Goal: Contribute content: Add original content to the website for others to see

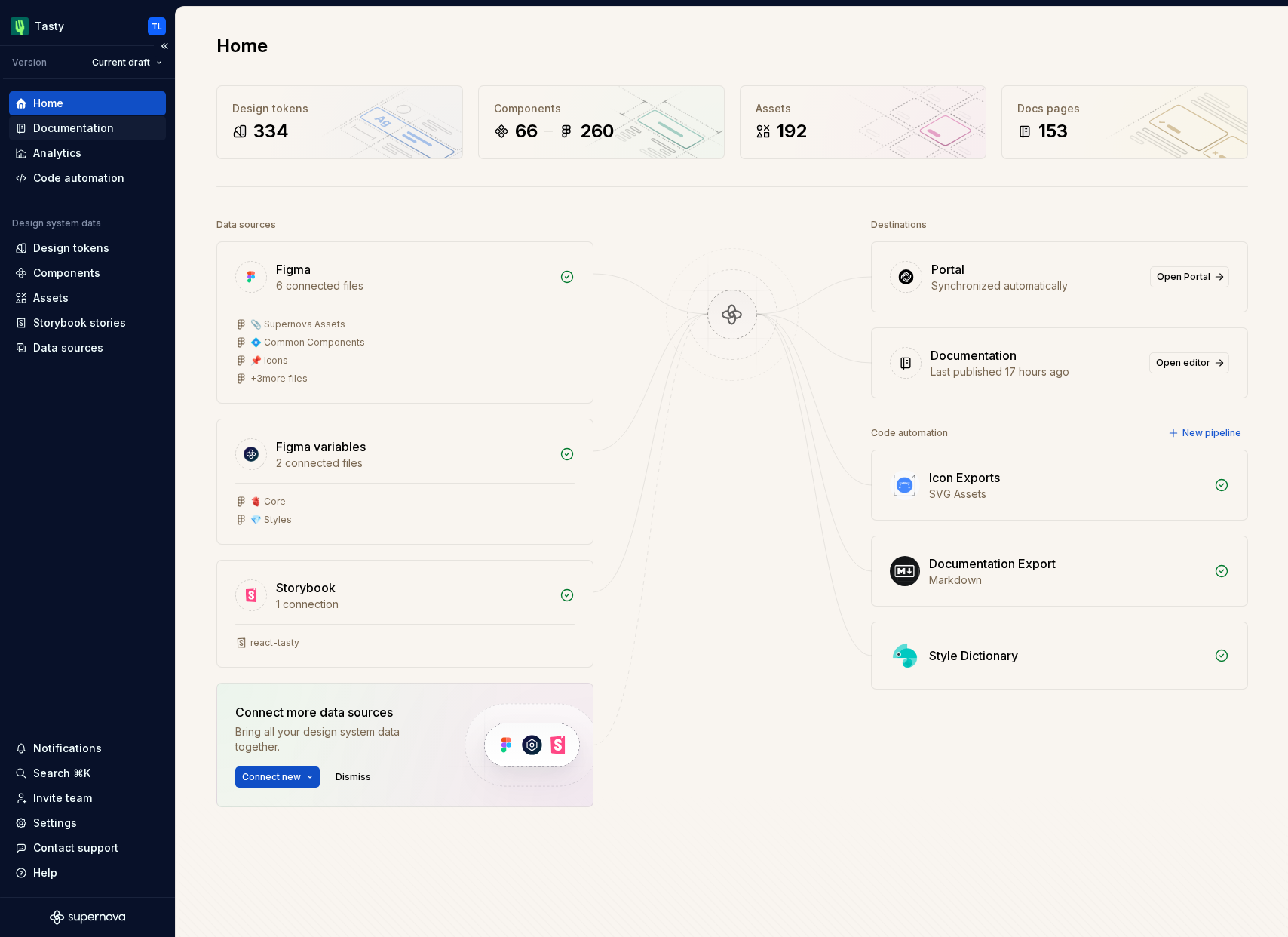
click at [57, 122] on div "Documentation" at bounding box center [74, 129] width 81 height 15
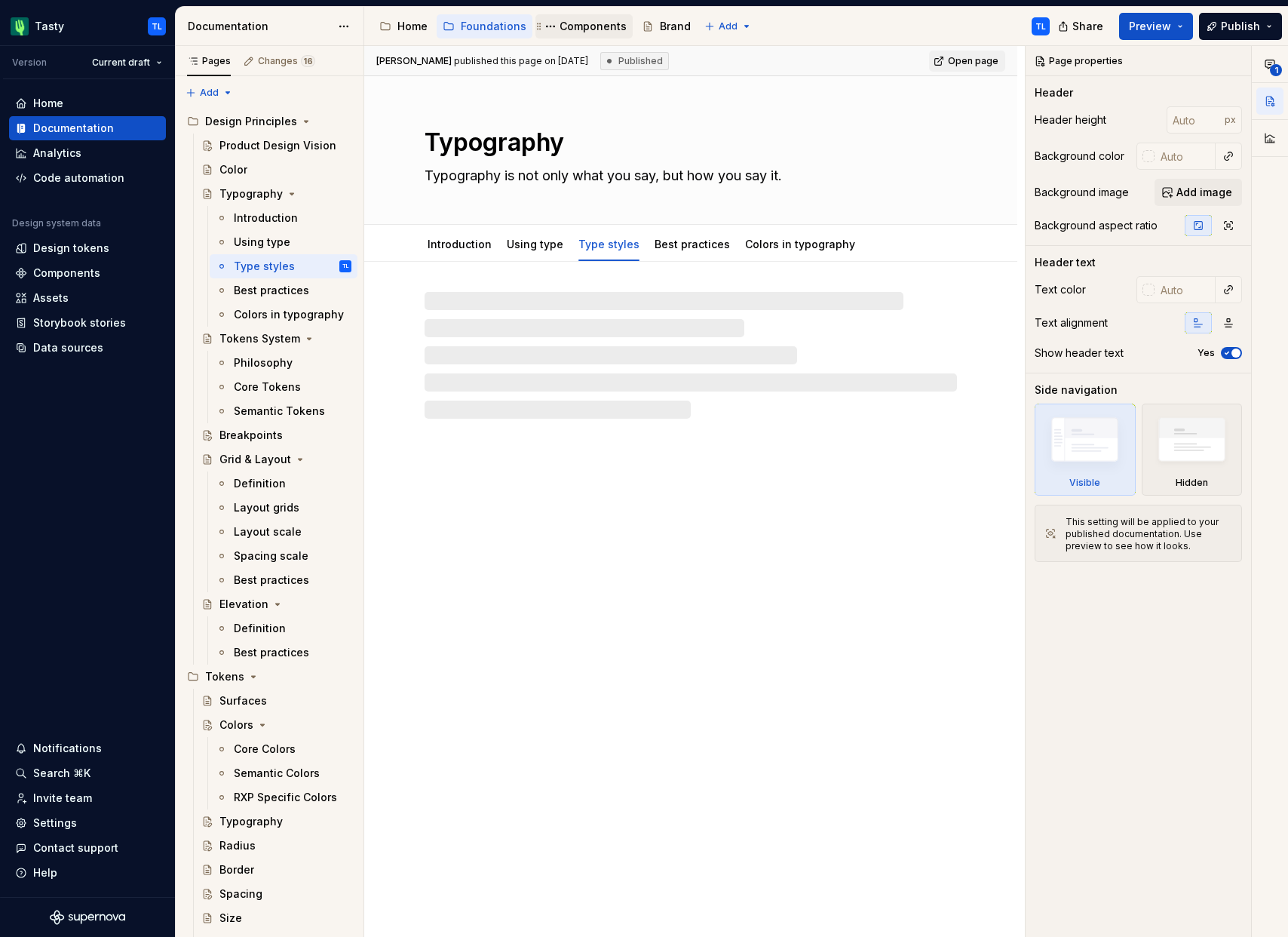
click at [598, 17] on div "Components" at bounding box center [584, 27] width 85 height 18
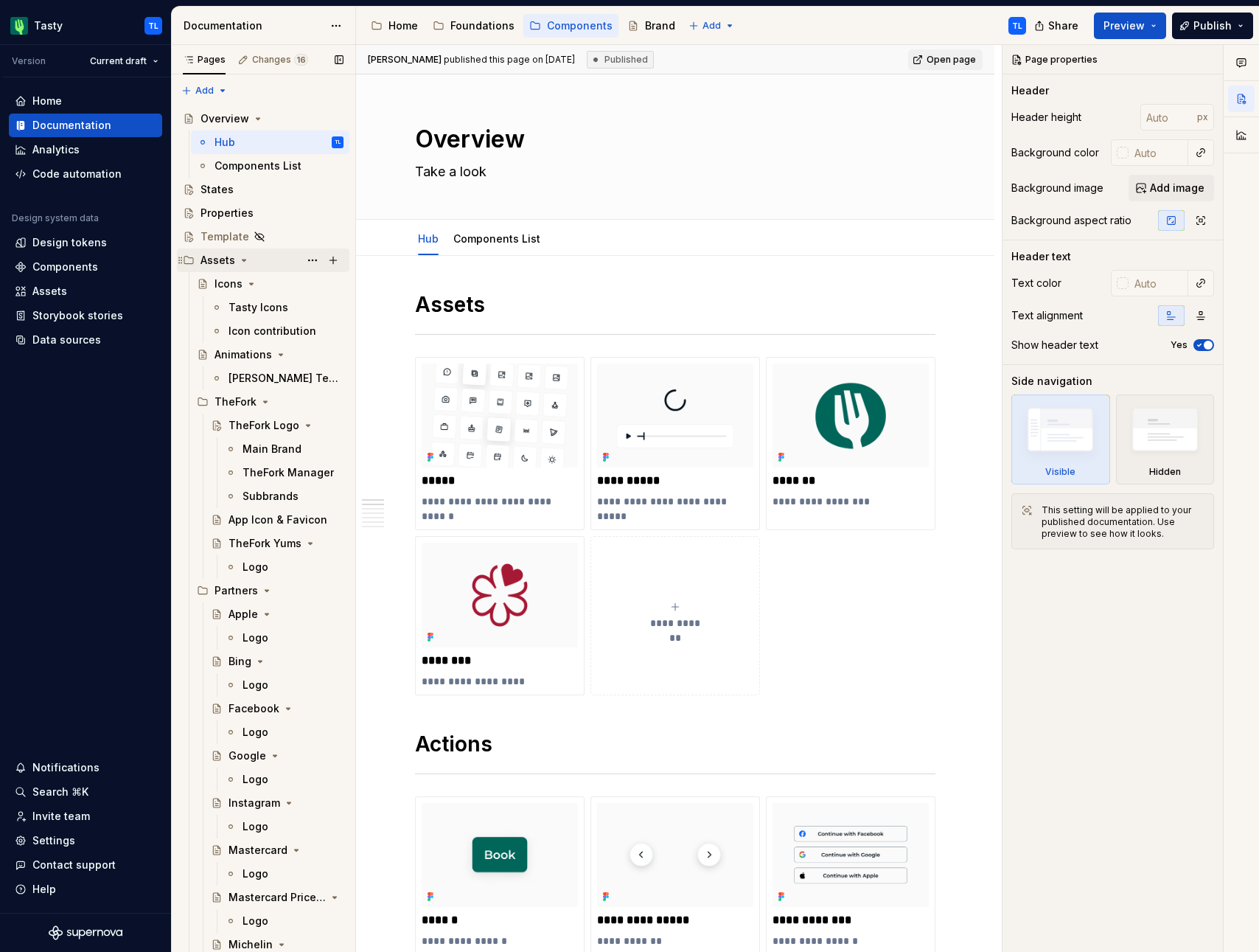
click at [247, 282] on icon "Page tree" at bounding box center [251, 284] width 12 height 12
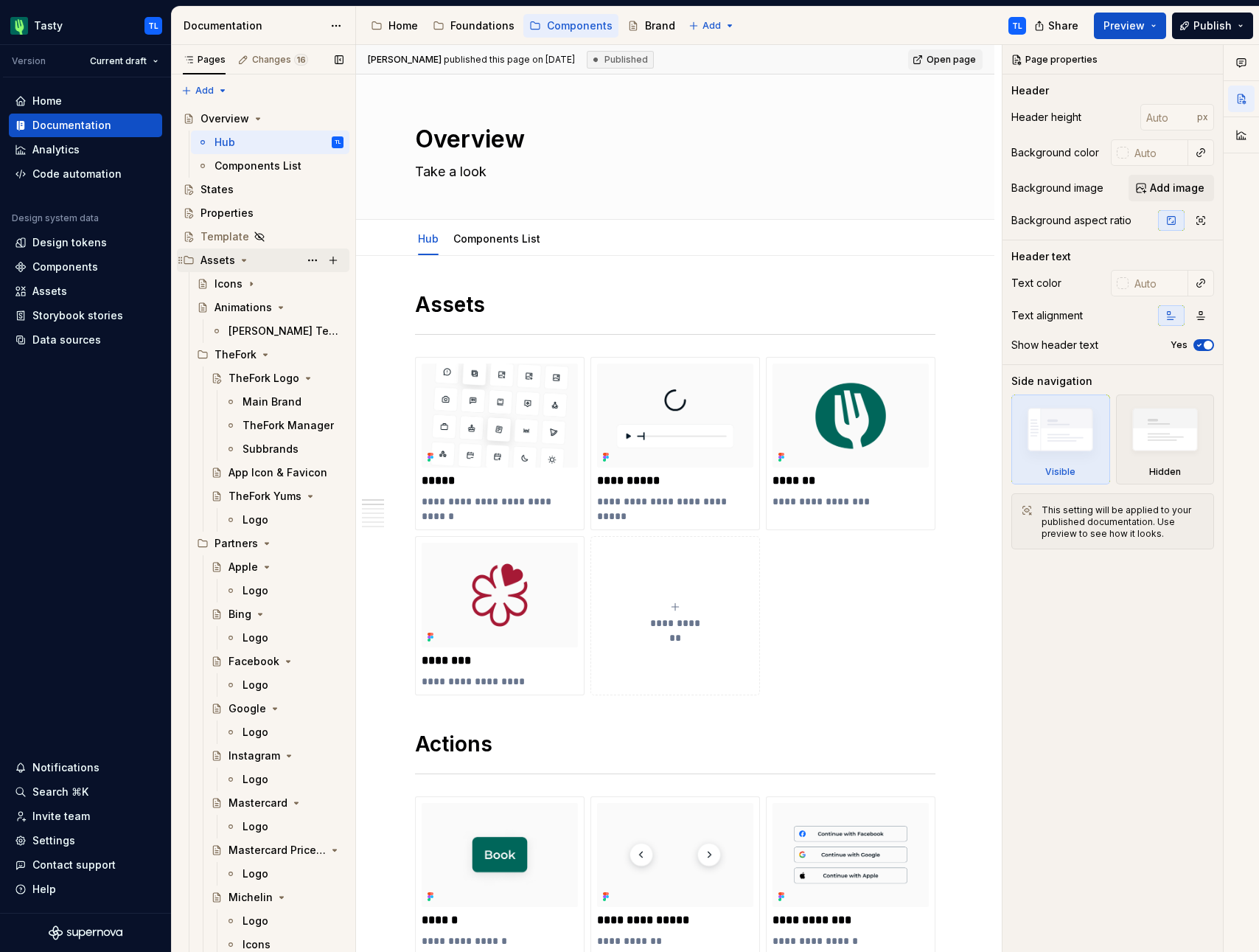
click at [243, 258] on icon "Page tree" at bounding box center [244, 260] width 12 height 12
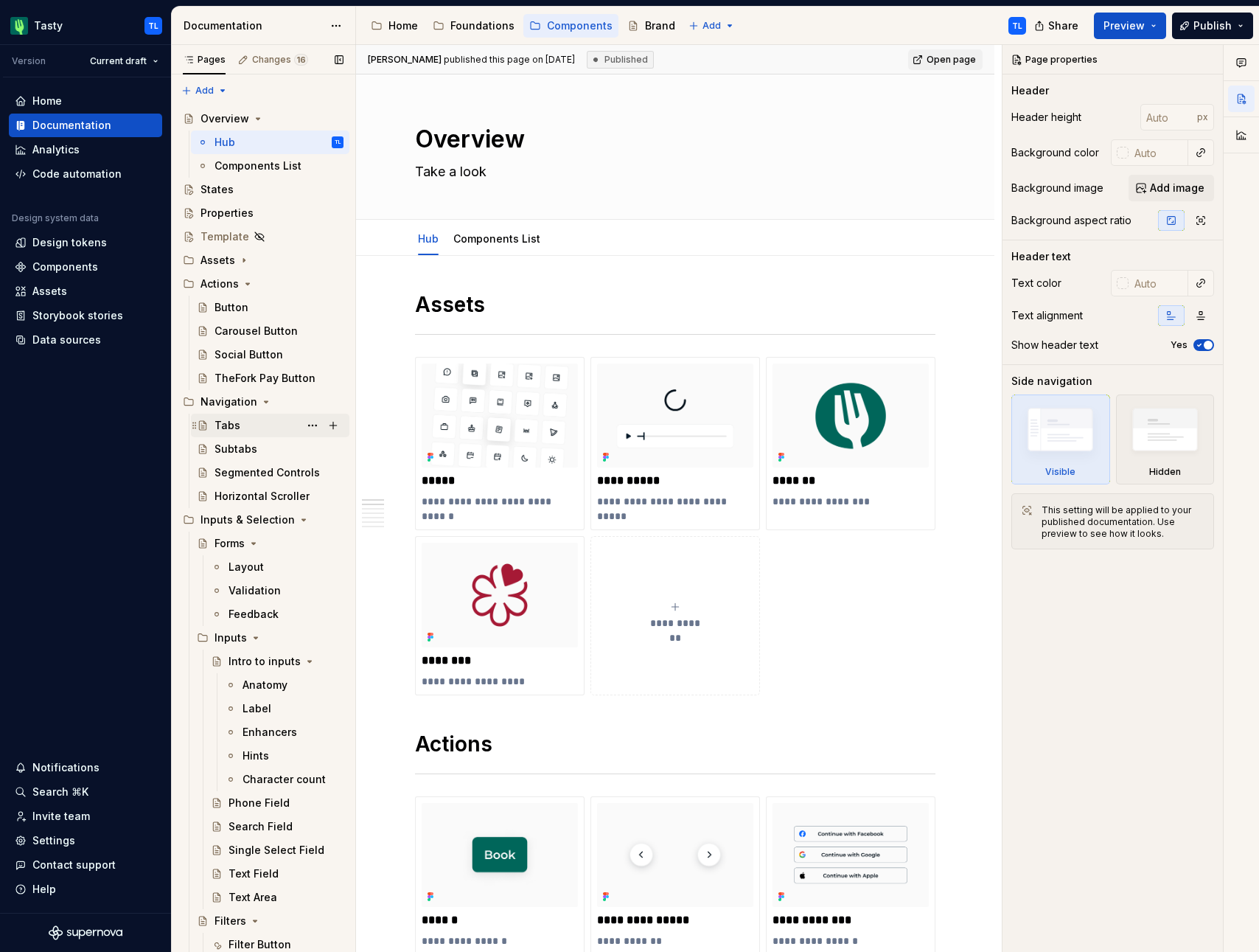
click at [243, 428] on div "Tabs" at bounding box center [279, 425] width 129 height 21
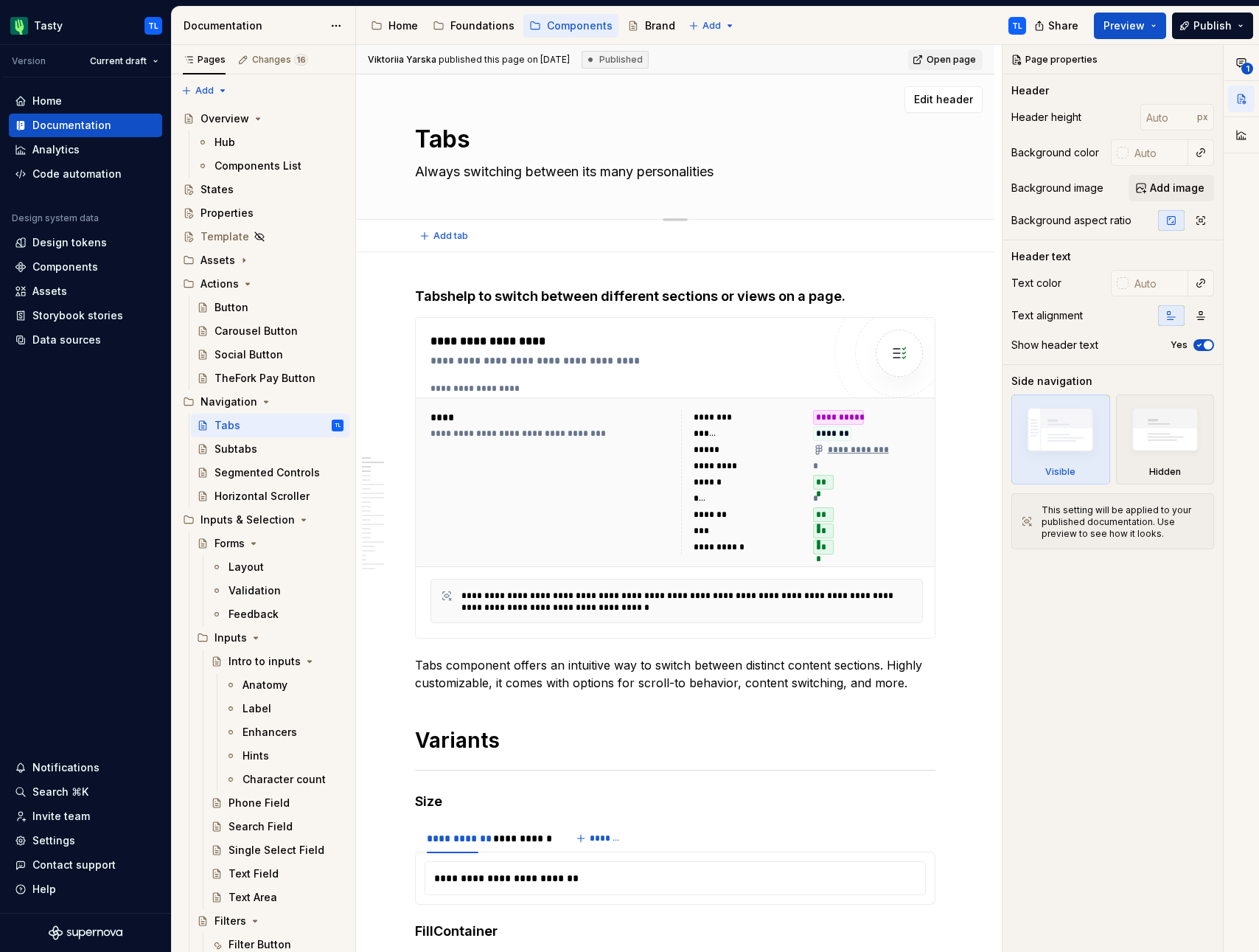
click at [467, 137] on textarea "Tabs" at bounding box center [672, 140] width 520 height 36
click at [480, 142] on textarea "Tabs" at bounding box center [672, 140] width 520 height 36
type textarea "*"
type textarea "Tabs"
type textarea "*"
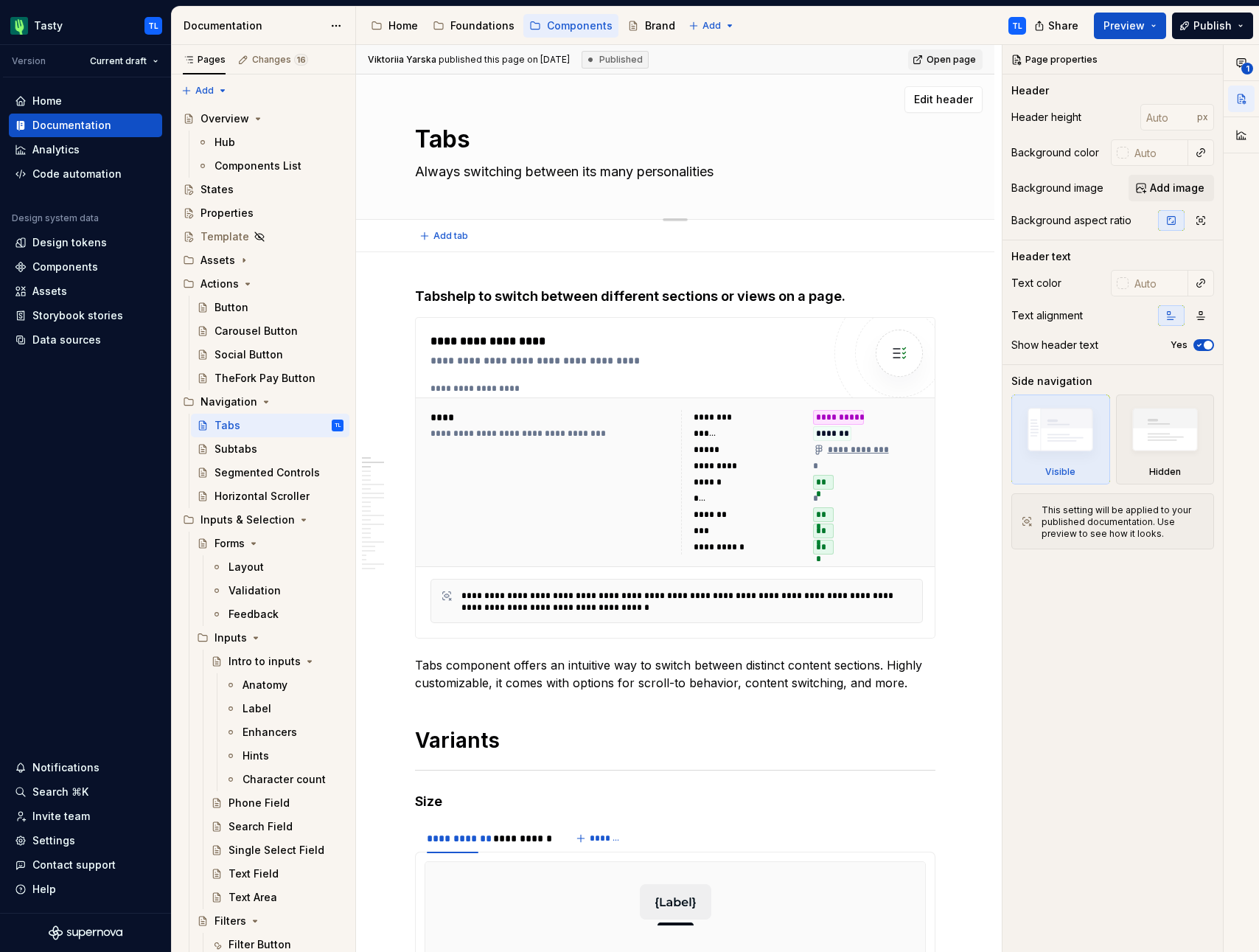
type textarea "Tabs &"
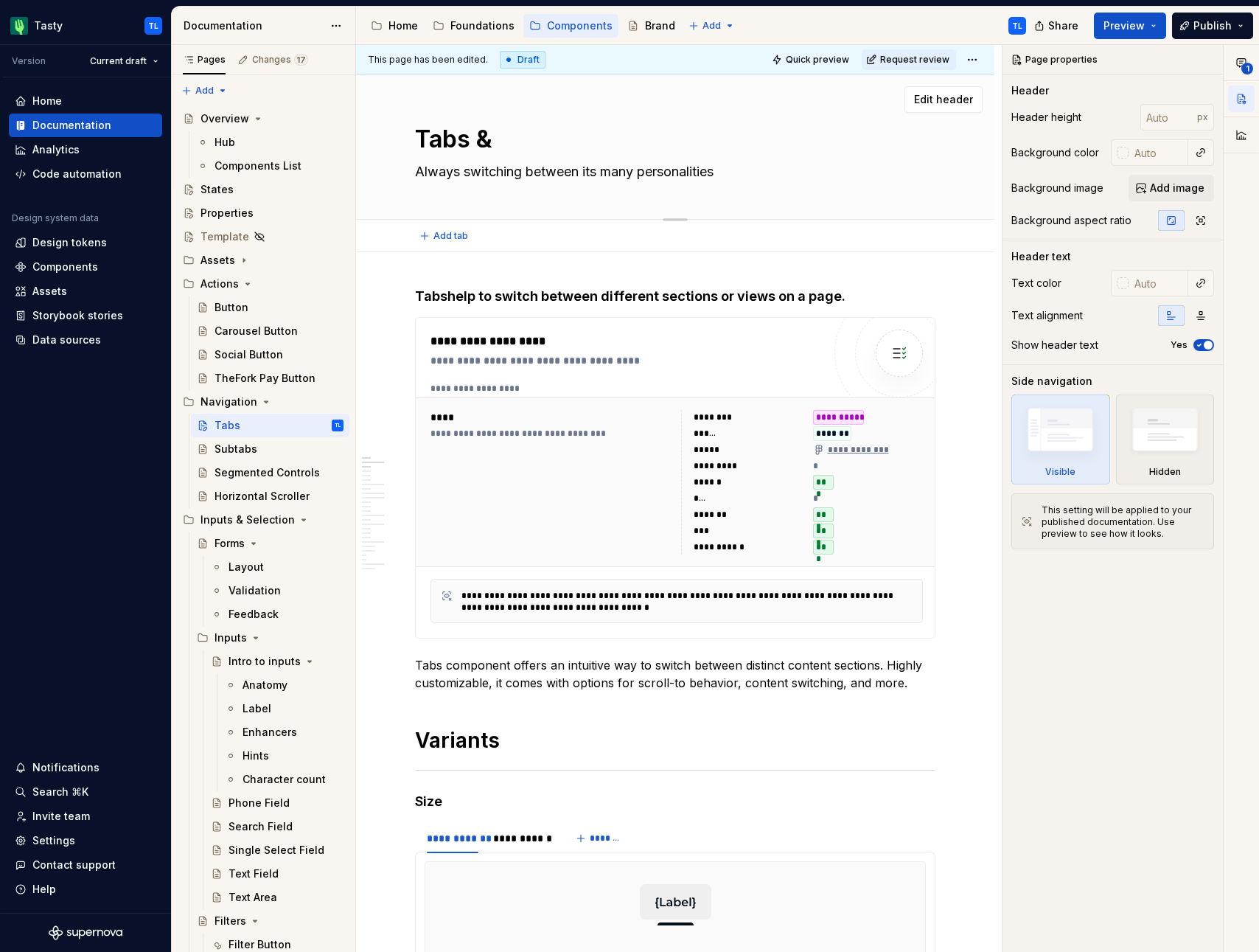
type textarea "*"
type textarea "Tabs &"
type textarea "*"
type textarea "Tabs & S"
type textarea "*"
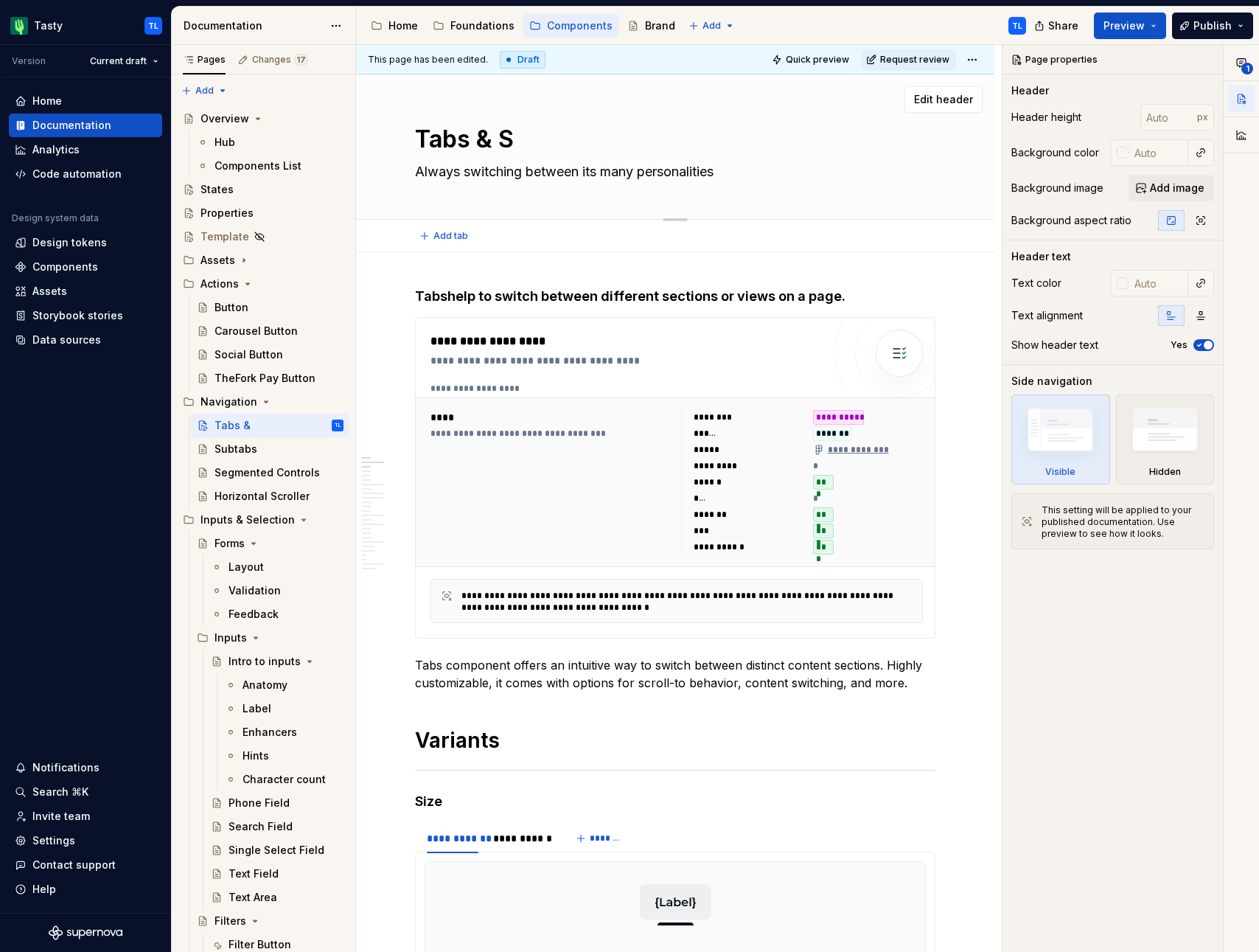
type textarea "Tabs & Su"
type textarea "*"
type textarea "Tabs & Sub"
type textarea "*"
type textarea "Tabs & Subt"
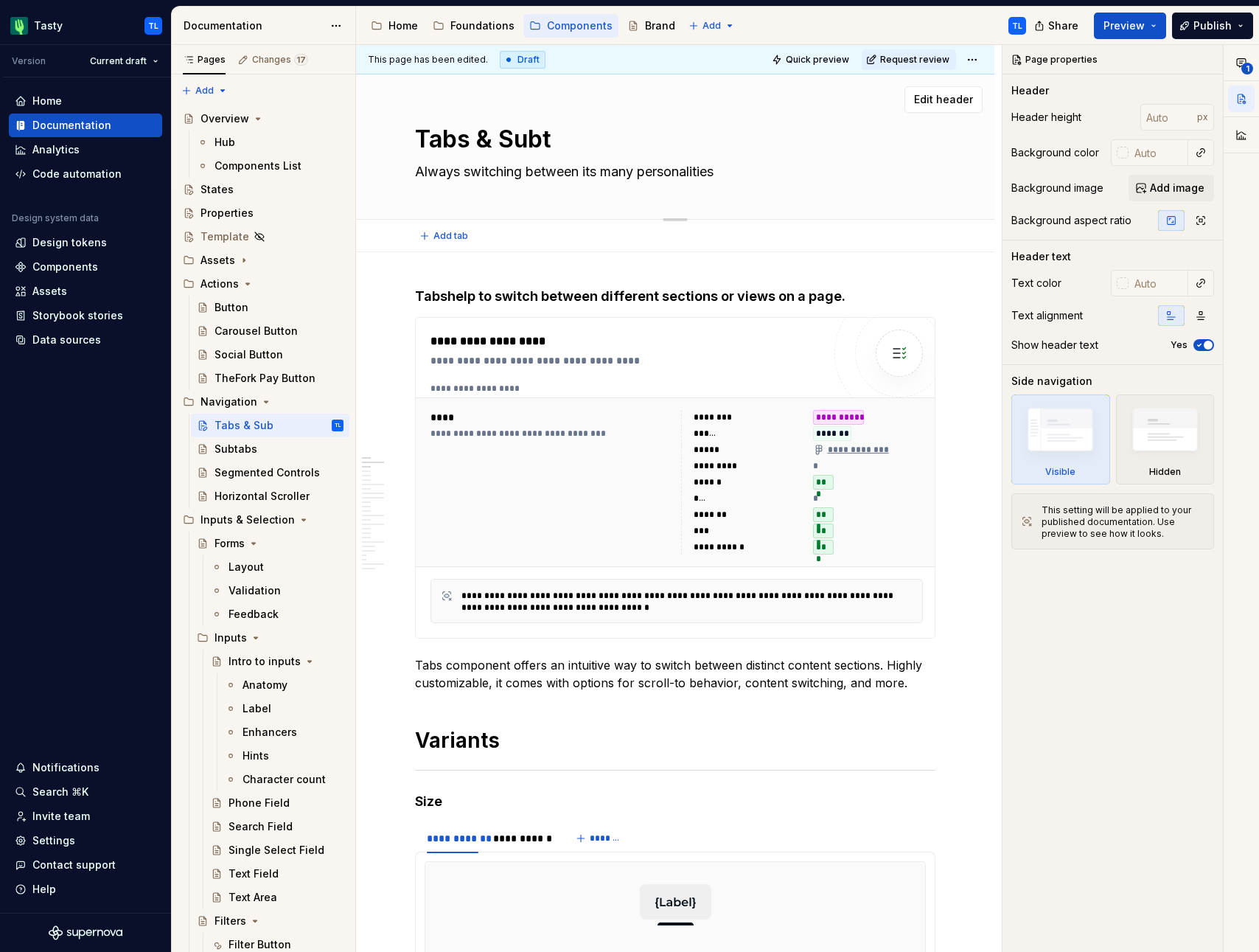
type textarea "*"
type textarea "Tabs & Subtab"
type textarea "*"
type textarea "Tabs & Subtabs"
type textarea "*"
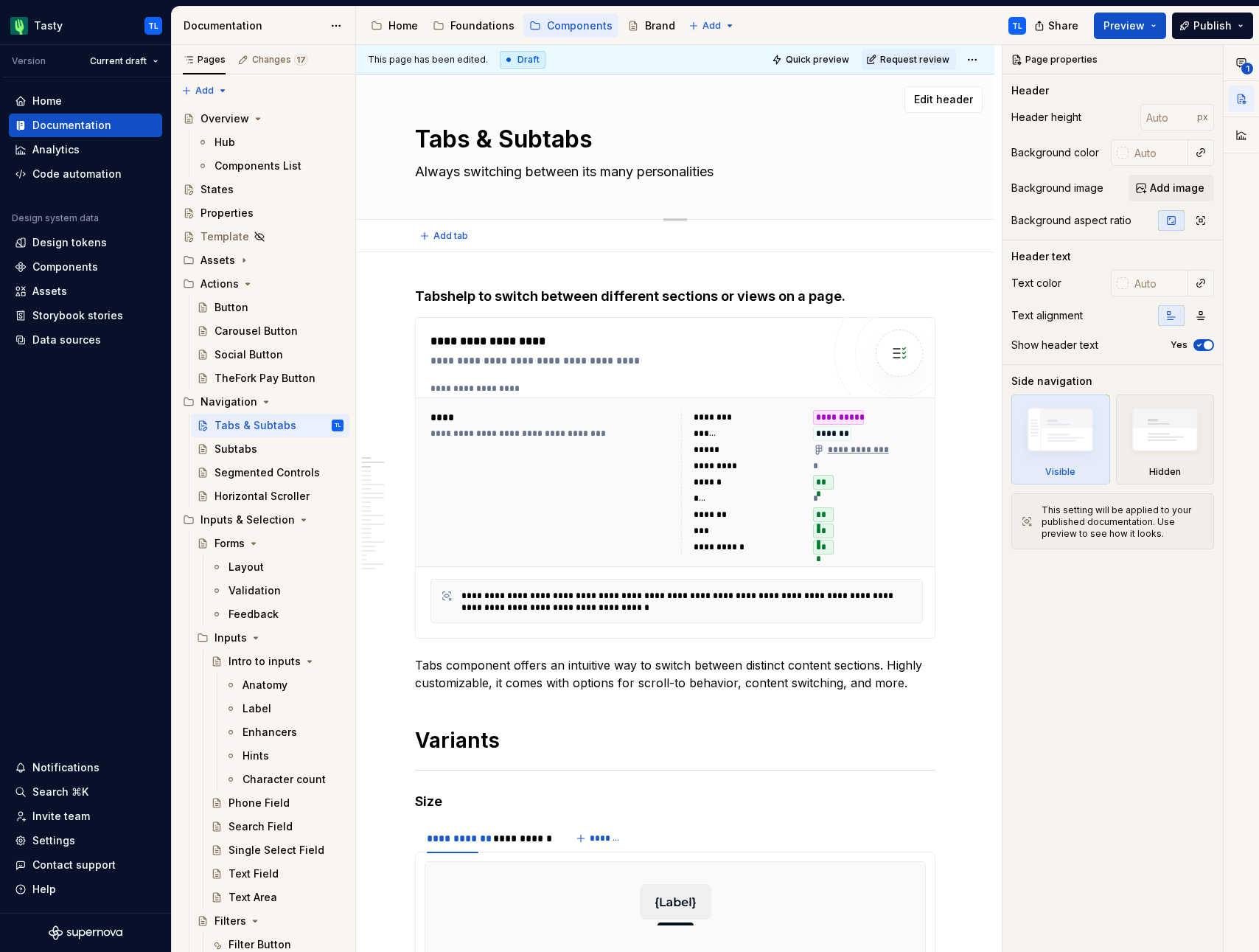
type textarea "Tabs & Subtabs"
type textarea "*"
type textarea "Tabs & Subtabs"
click at [512, 230] on div at bounding box center [675, 236] width 638 height 33
click at [451, 235] on span "Add tab" at bounding box center [450, 236] width 35 height 12
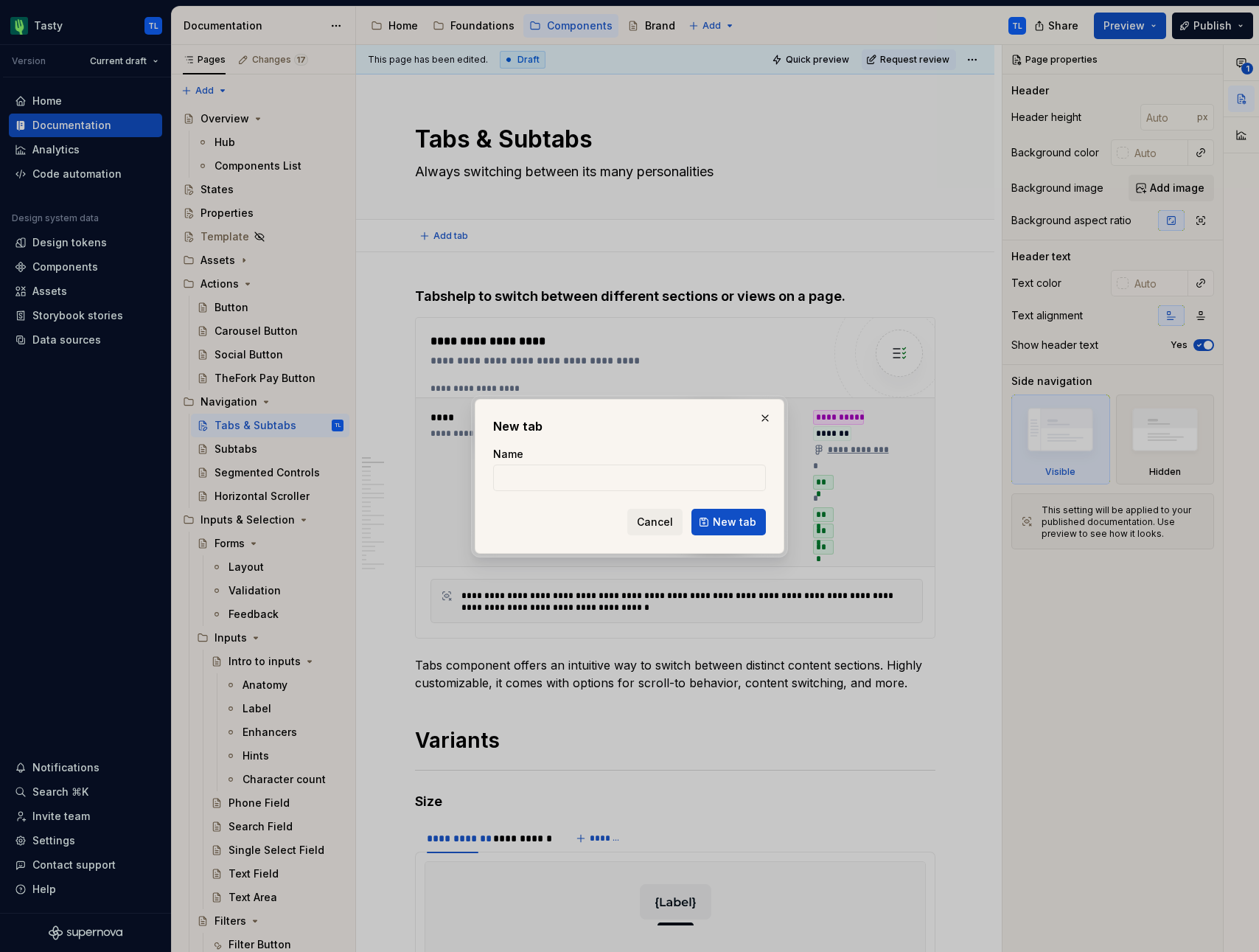
type textarea "*"
type input "Tab"
type textarea "*"
type input "Tabs"
click at [751, 520] on span "New tab" at bounding box center [734, 522] width 44 height 15
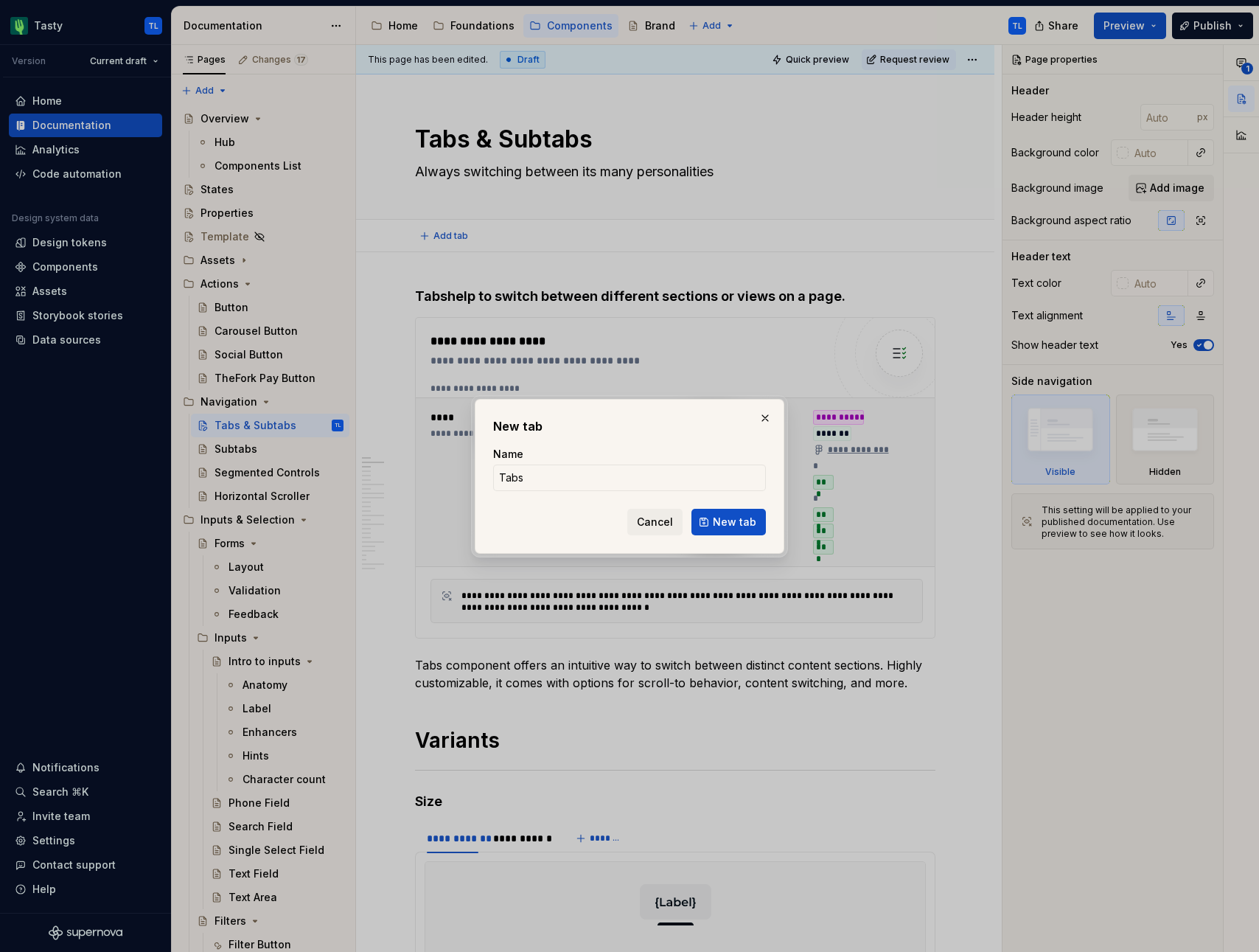
type textarea "*"
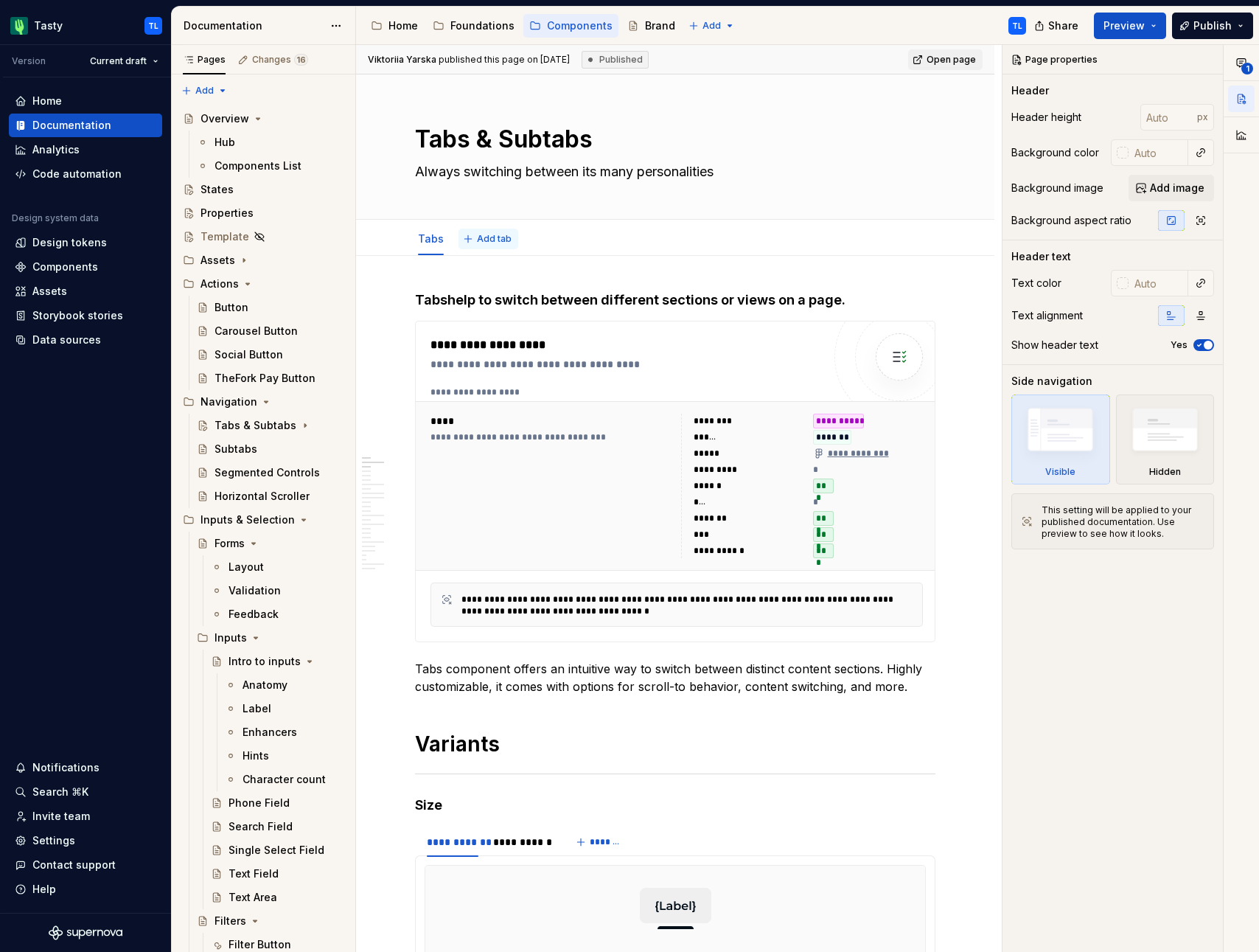
click at [490, 244] on span "Add tab" at bounding box center [494, 239] width 35 height 12
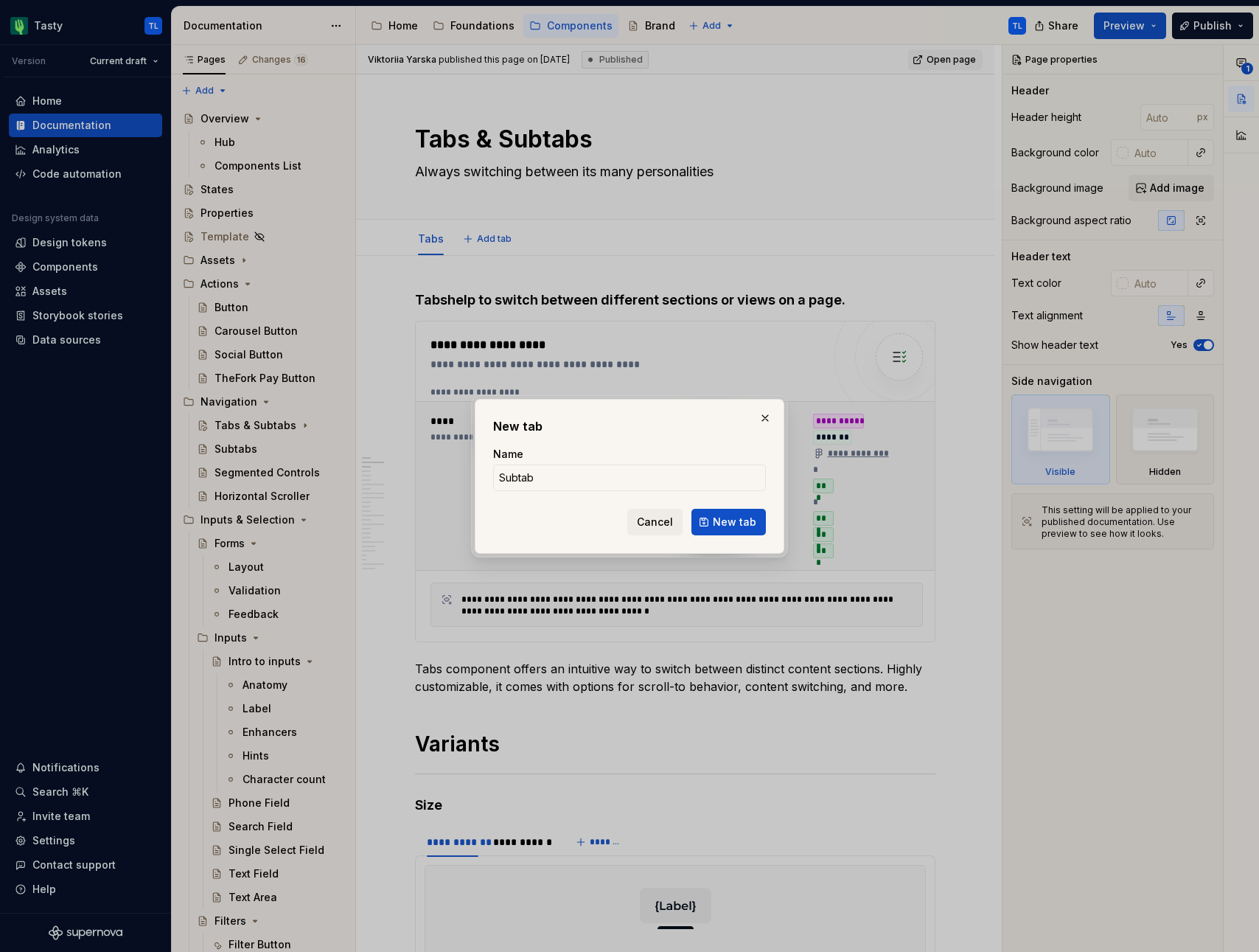
type input "Subtabs"
click at [748, 521] on span "New tab" at bounding box center [734, 522] width 44 height 15
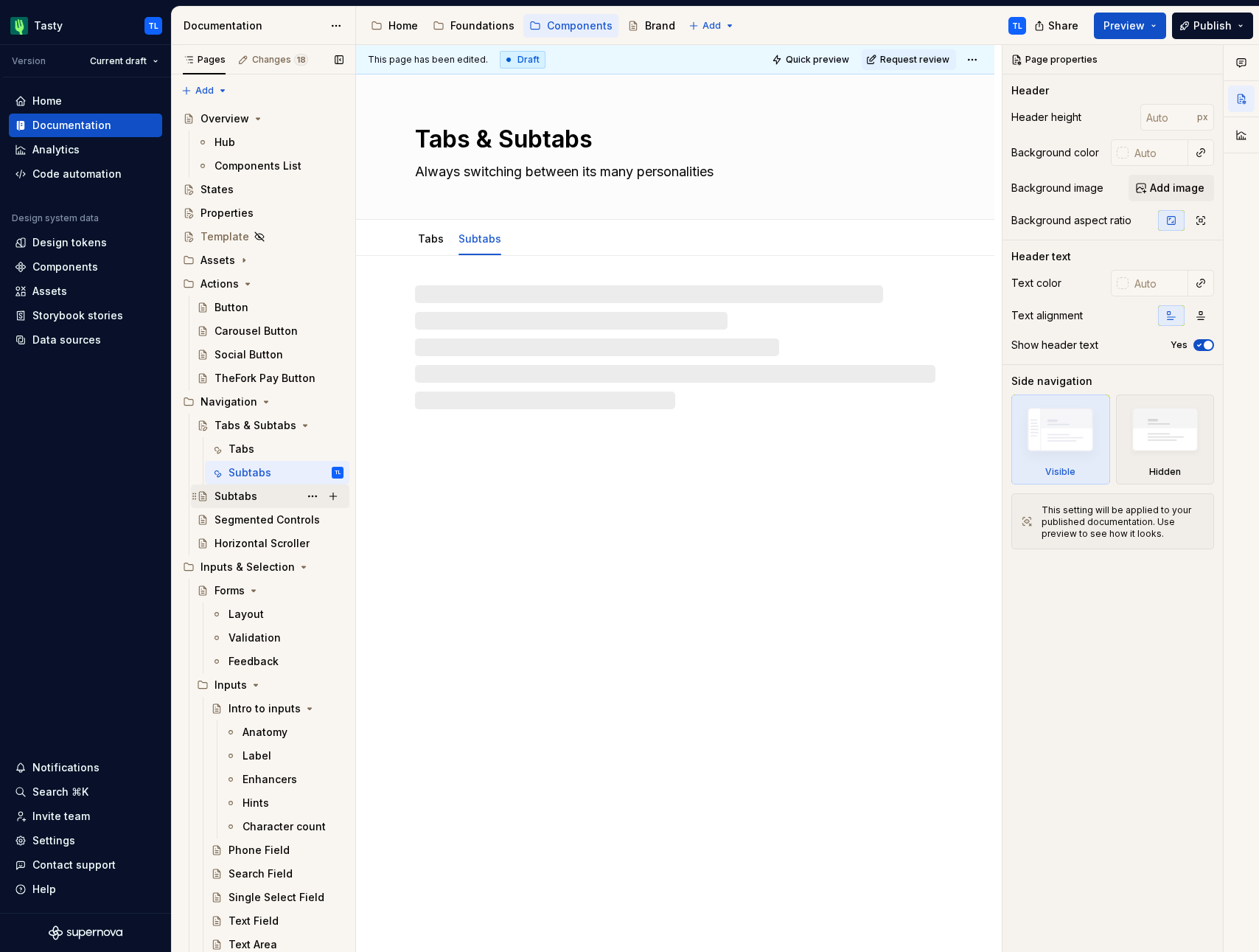
click at [242, 500] on div "Subtabs" at bounding box center [236, 496] width 43 height 15
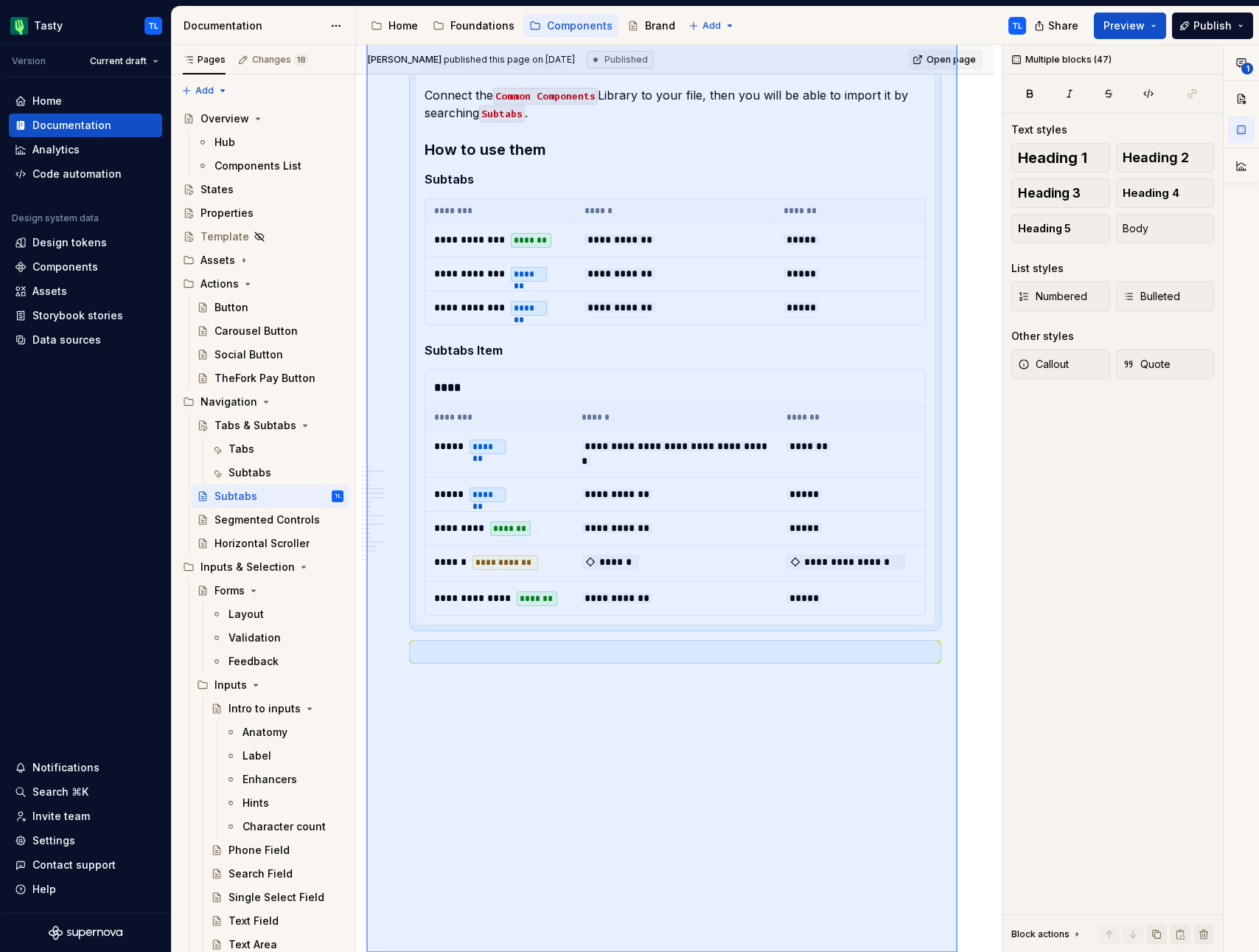
scroll to position [5569, 0]
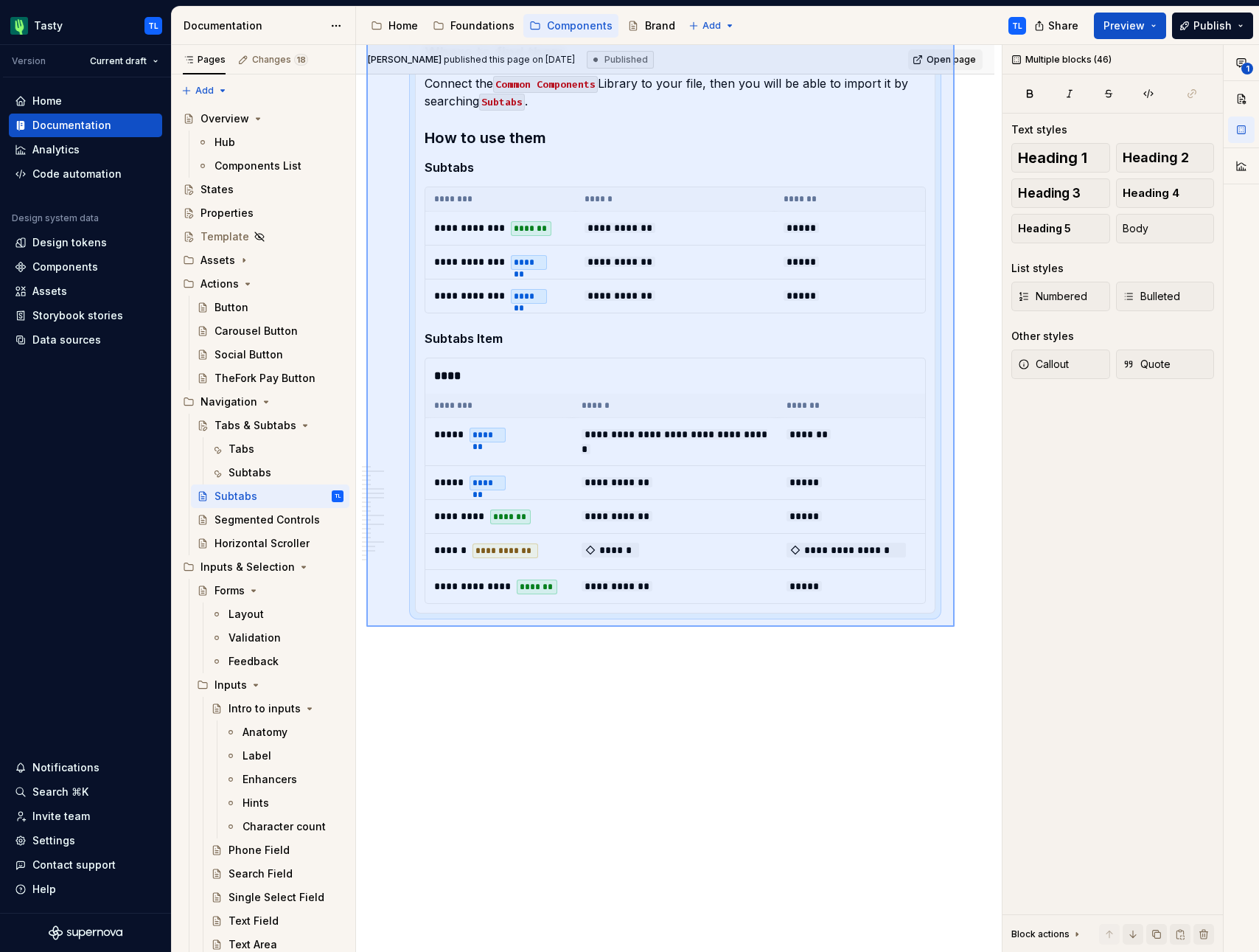
drag, startPoint x: 366, startPoint y: 294, endPoint x: 954, endPoint y: 626, distance: 675.3
click at [954, 626] on div "**********" at bounding box center [679, 499] width 646 height 907
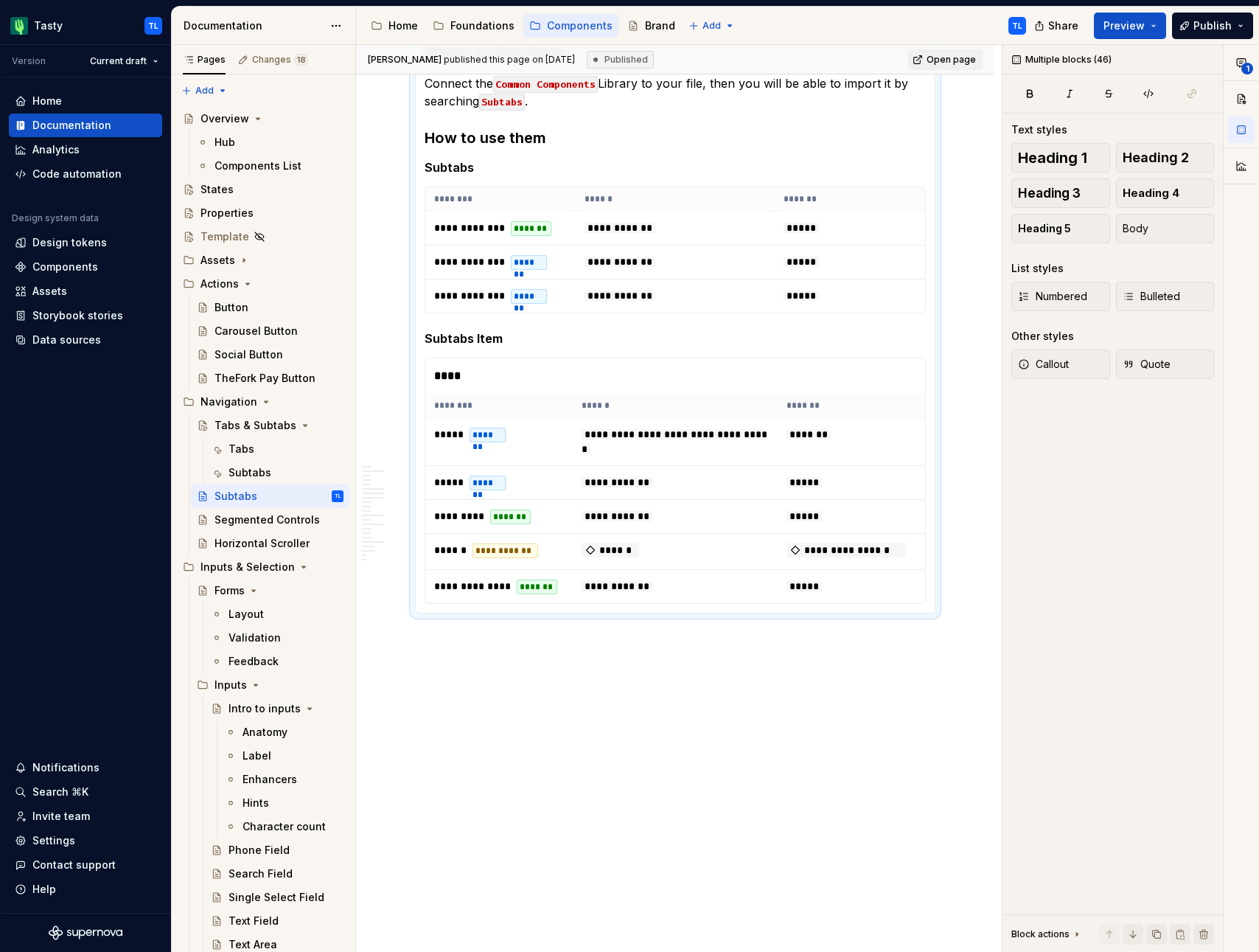
scroll to position [5526, 0]
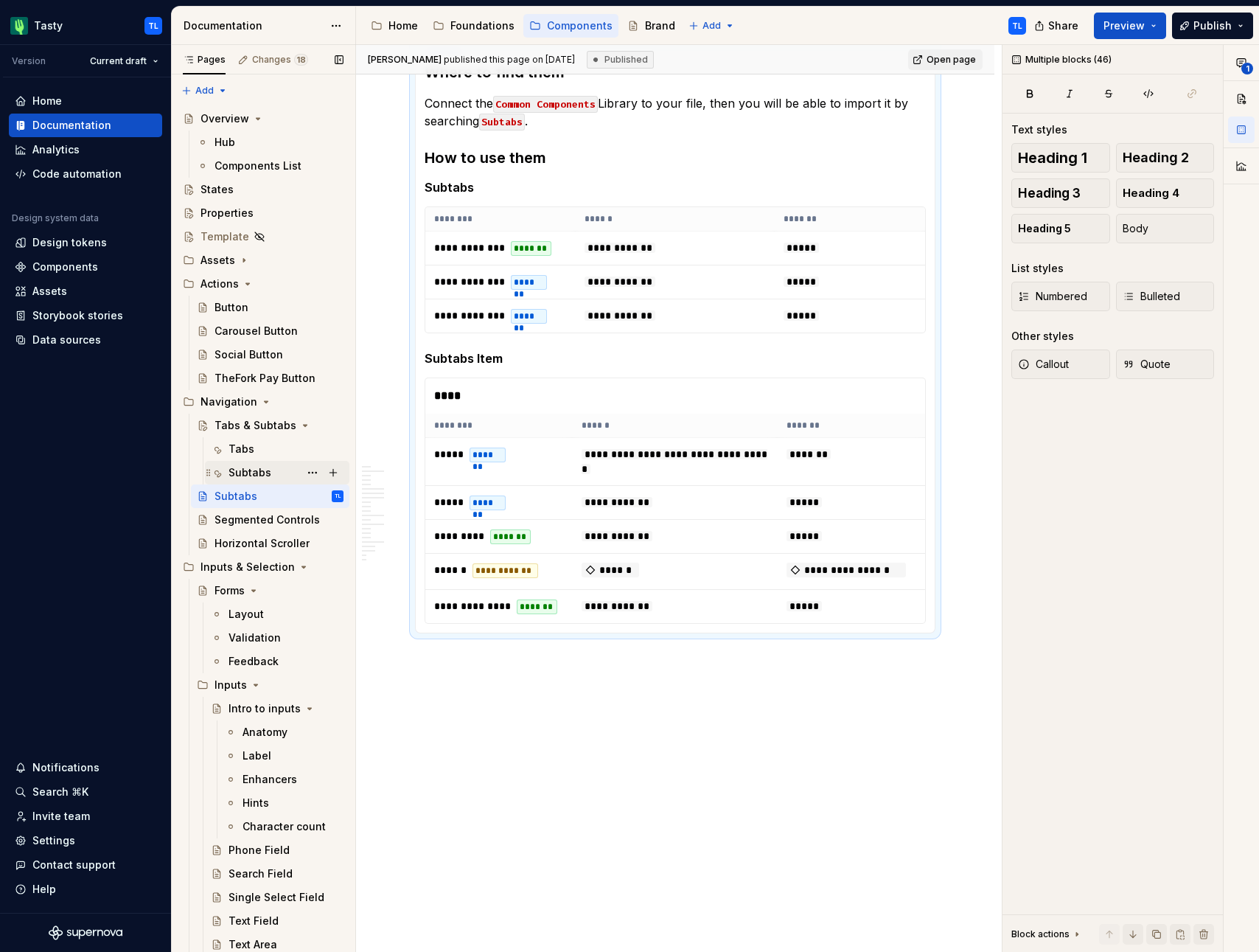
click at [247, 482] on div "Subtabs" at bounding box center [285, 473] width 115 height 21
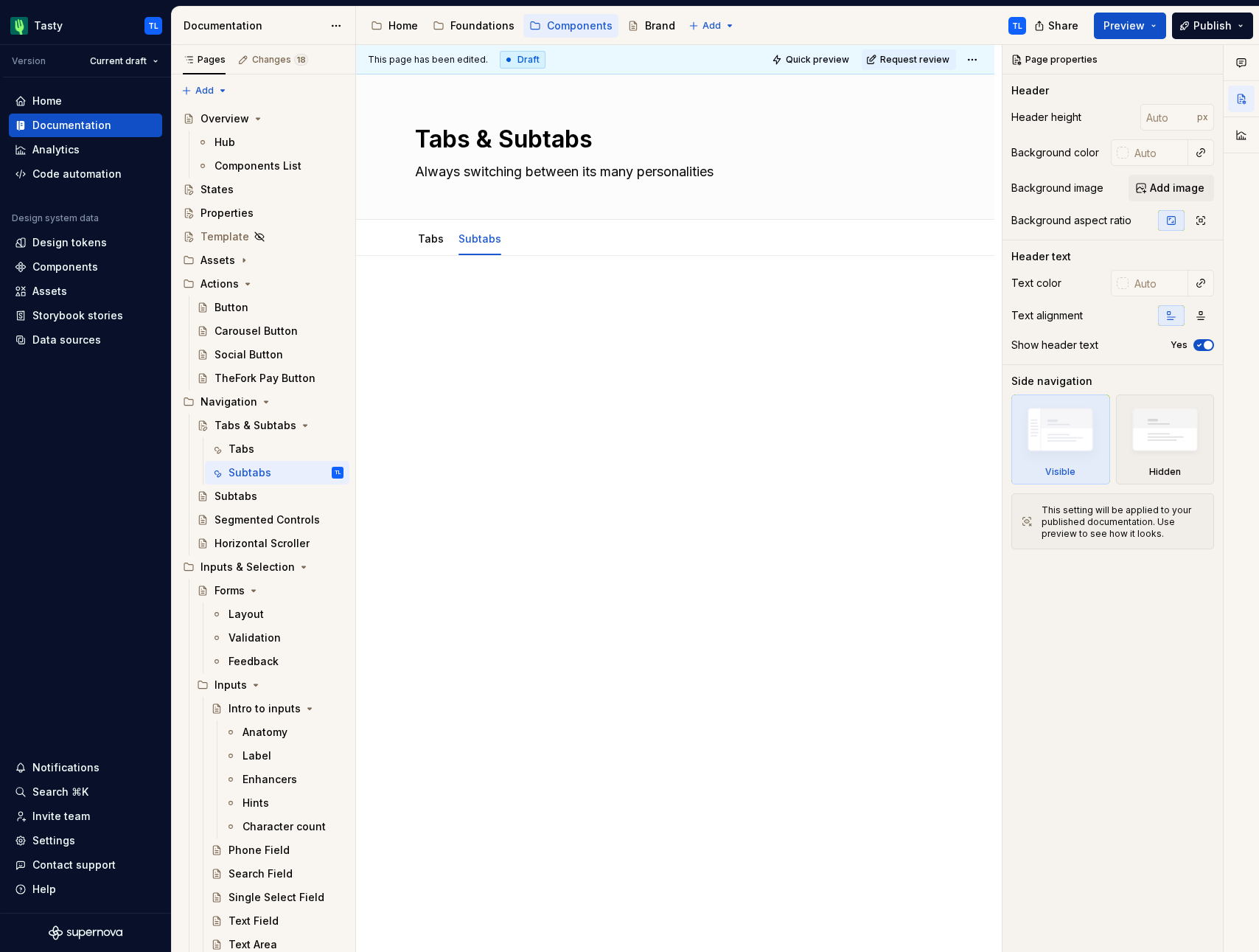
click at [494, 298] on p at bounding box center [675, 300] width 520 height 18
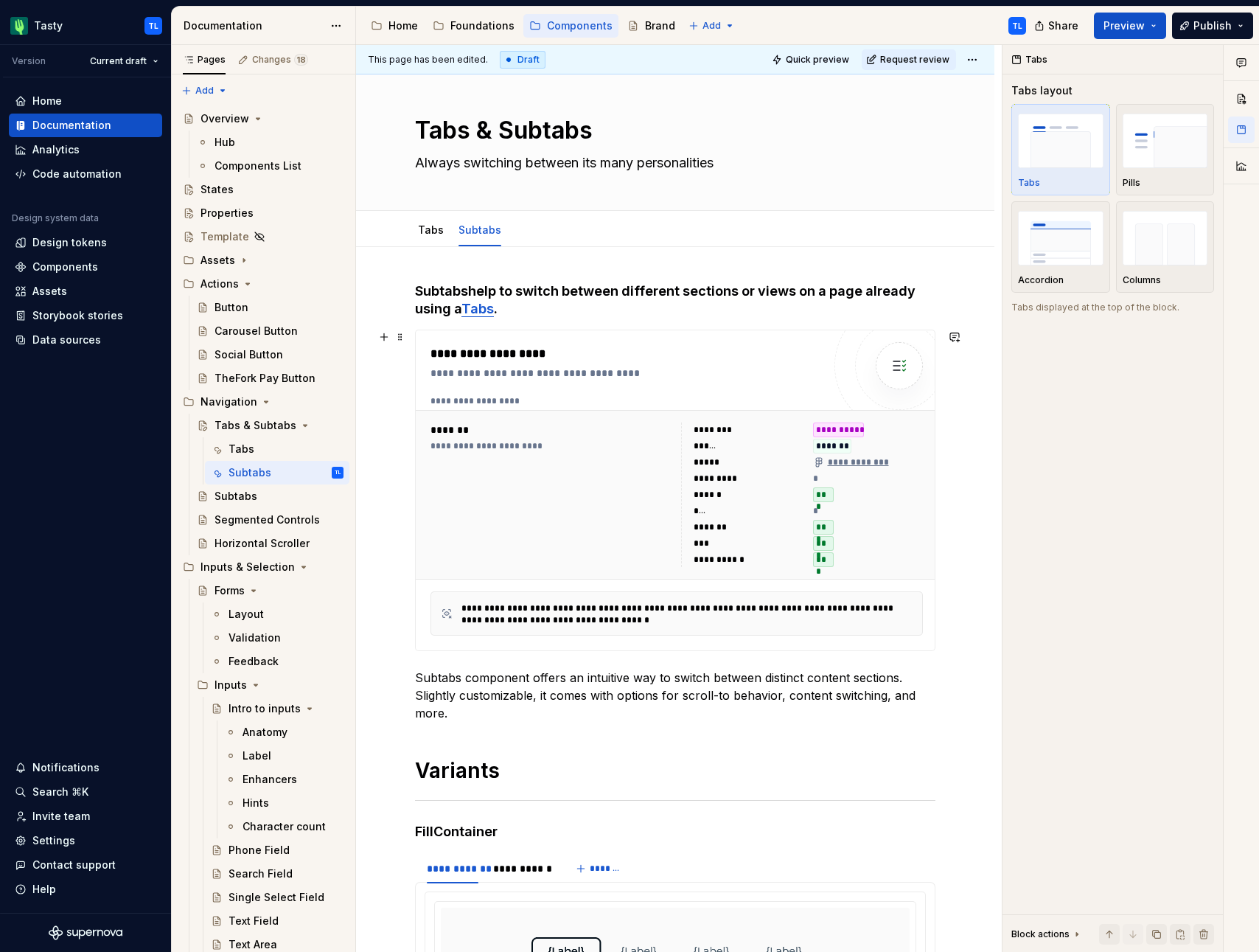
scroll to position [19, 0]
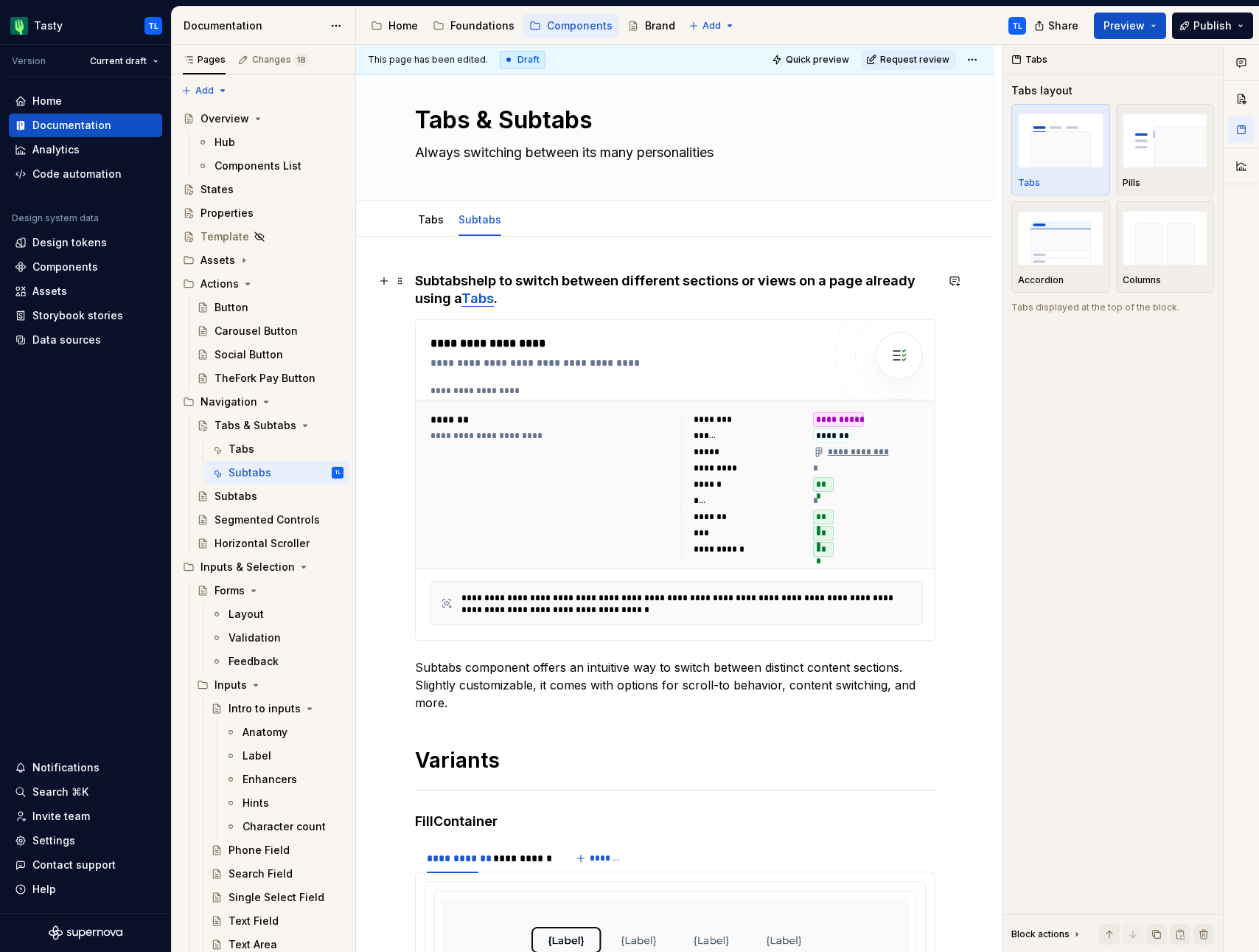
click at [471, 295] on link "Tabs" at bounding box center [478, 298] width 33 height 16
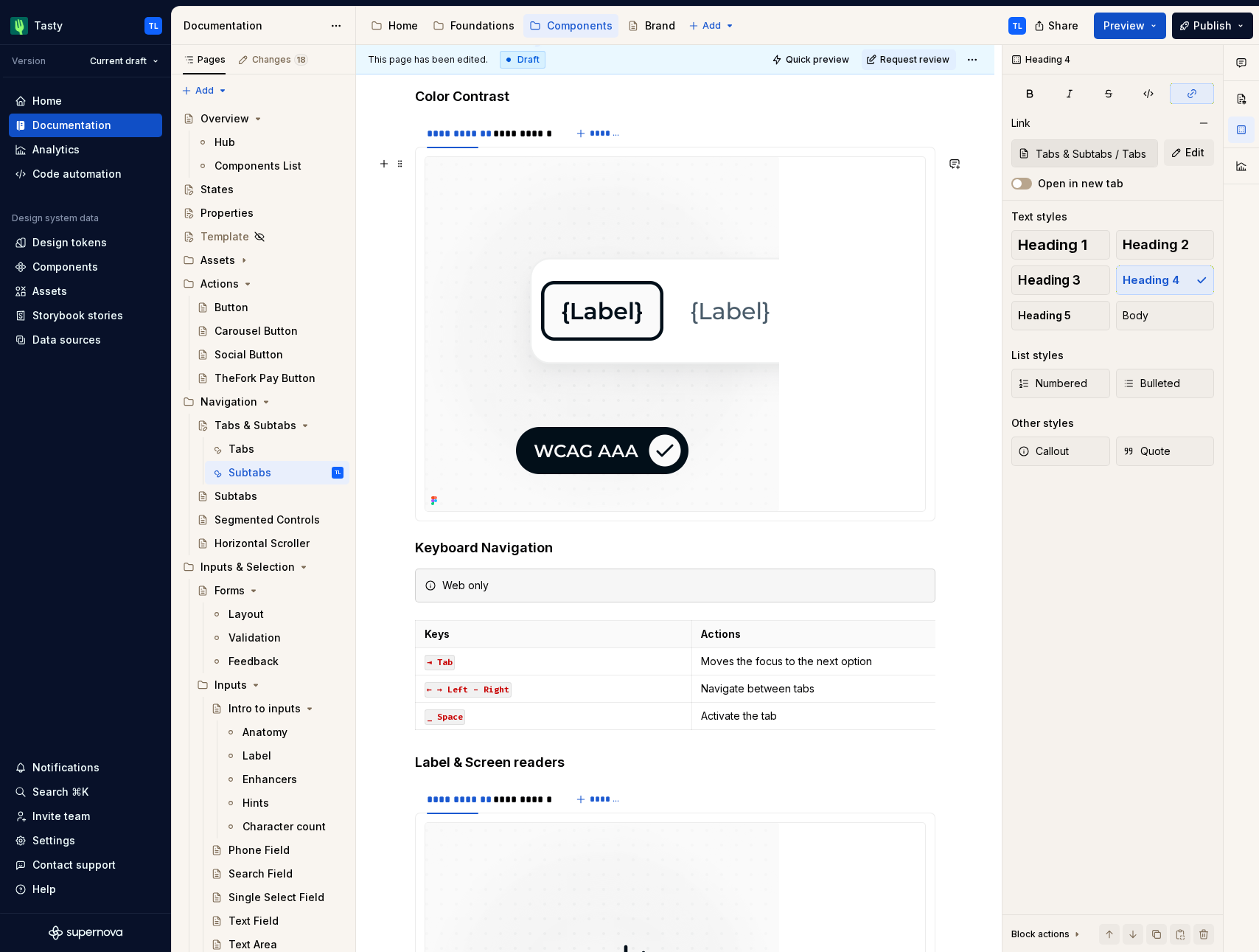
scroll to position [4330, 0]
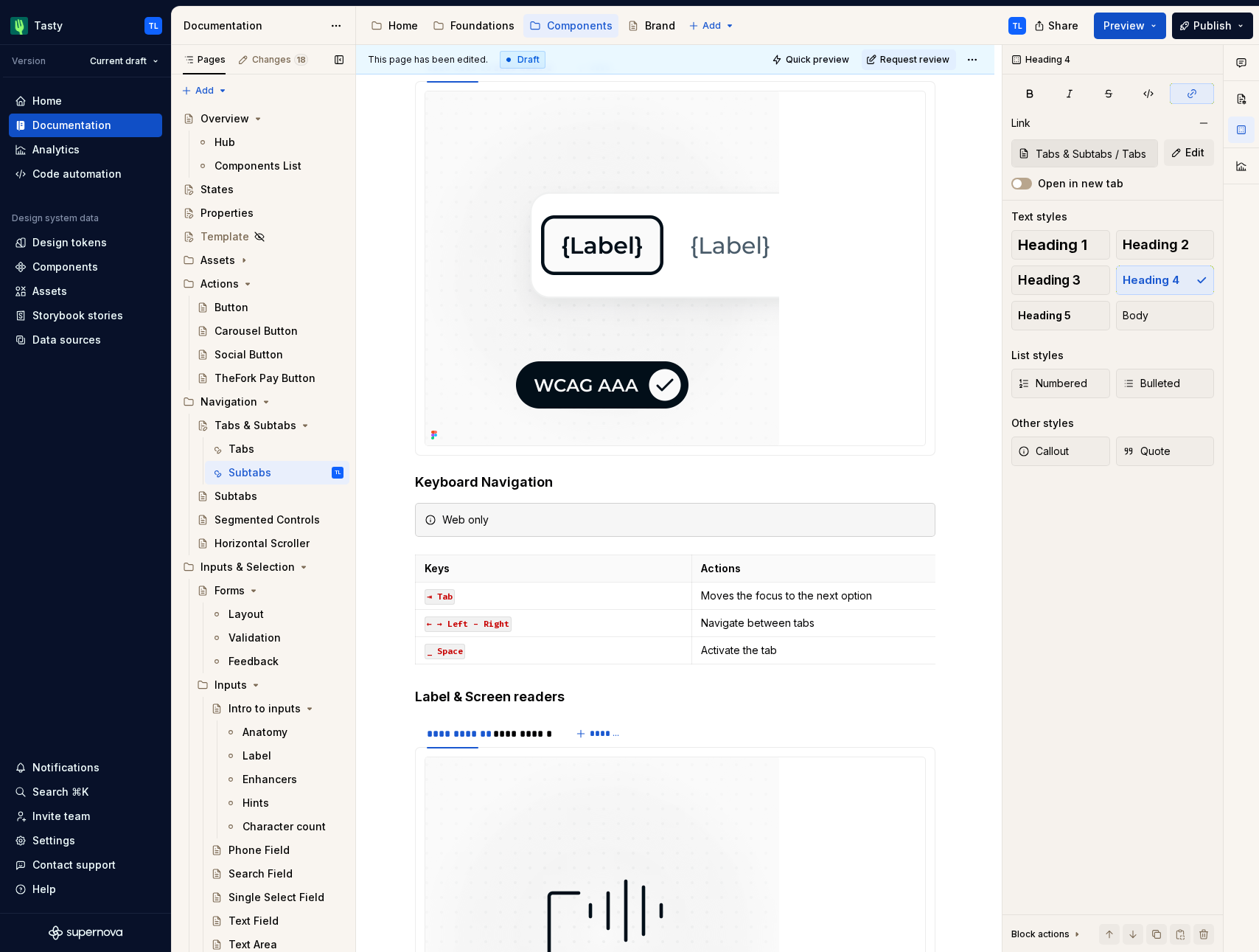
click at [0, 0] on button "Page tree" at bounding box center [0, 0] width 0 height 0
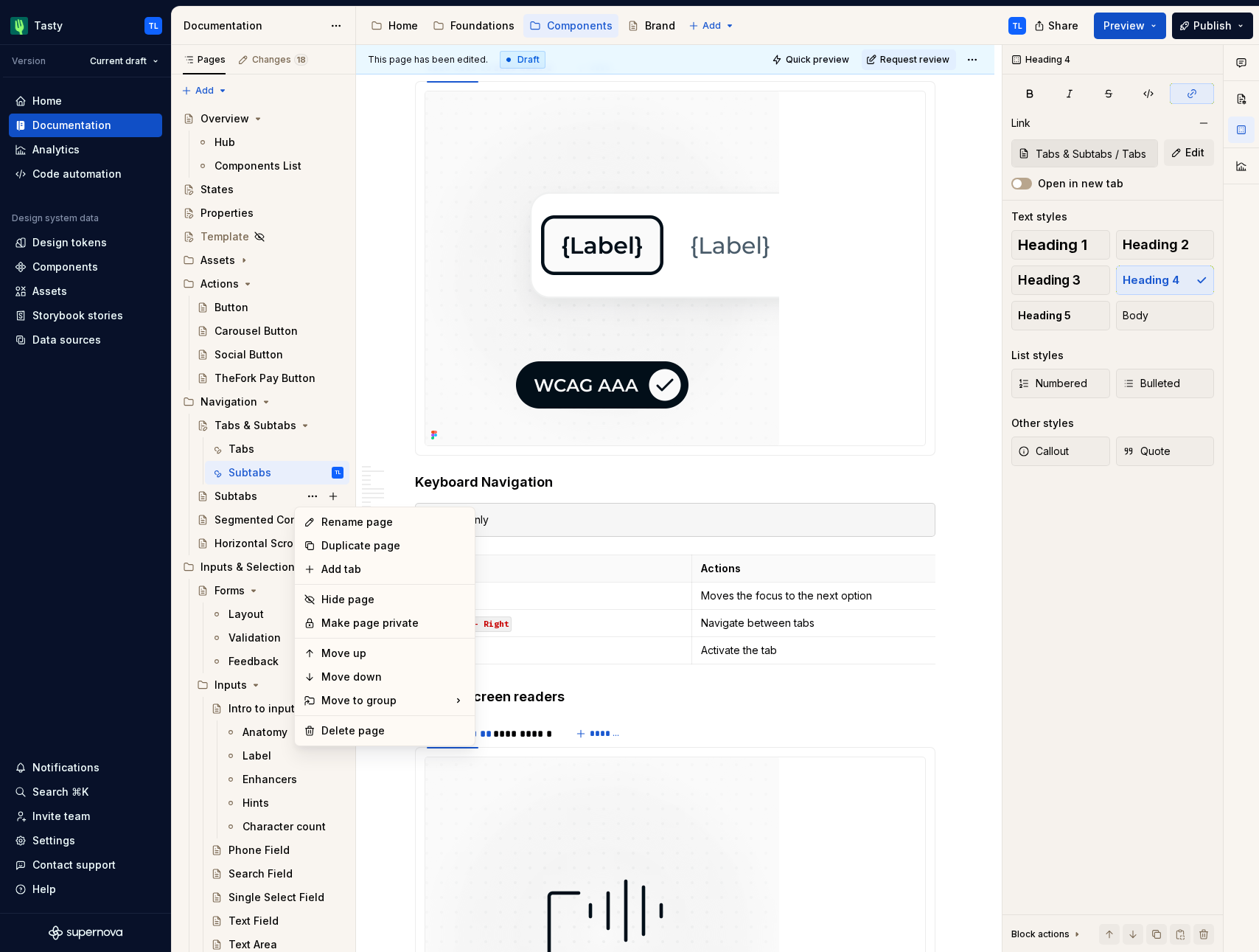
click at [587, 501] on html "Tasty TL Version Current draft Home Documentation Analytics Code automation Des…" at bounding box center [630, 476] width 1259 height 952
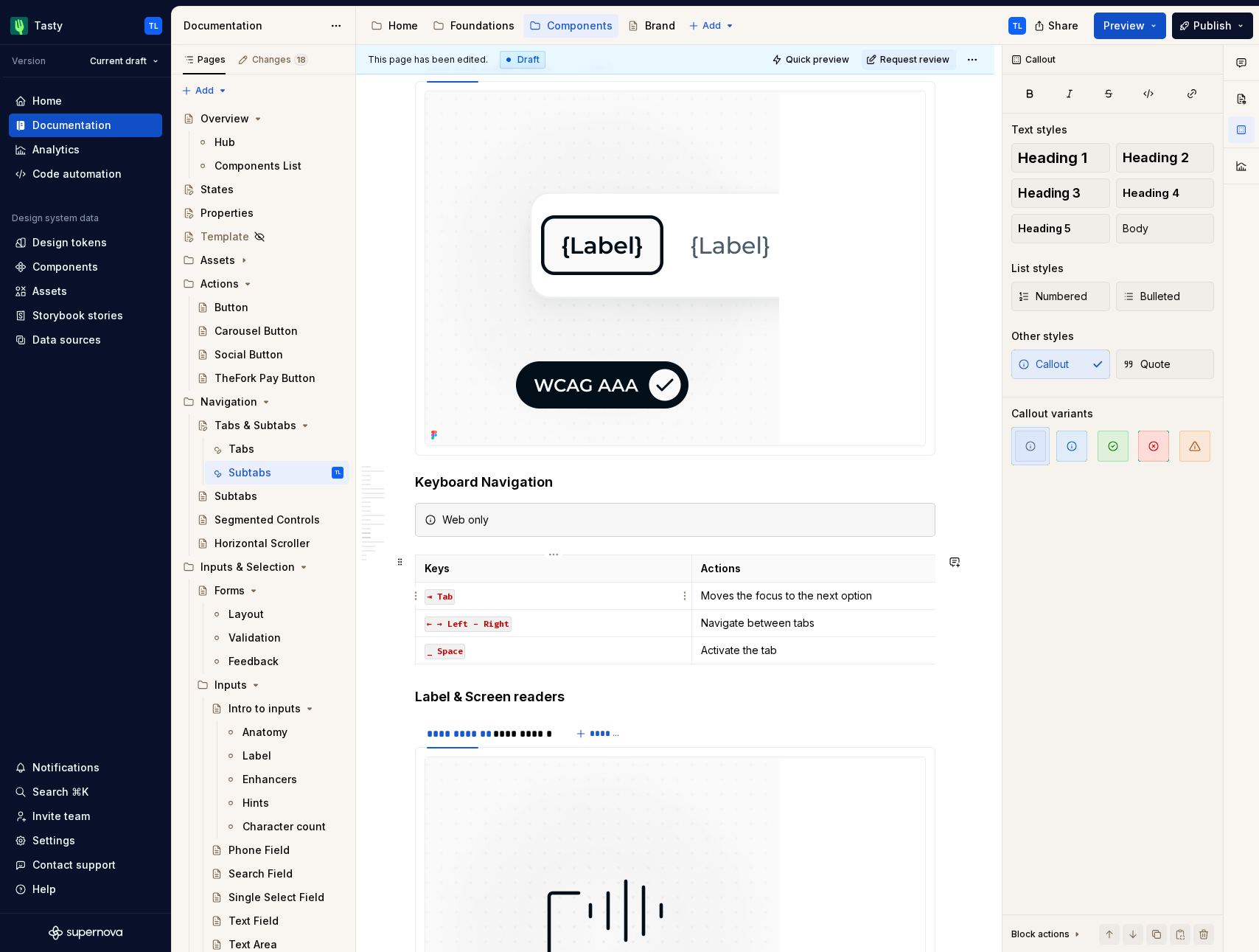
click at [619, 603] on td "⇥ Tab" at bounding box center [554, 596] width 276 height 27
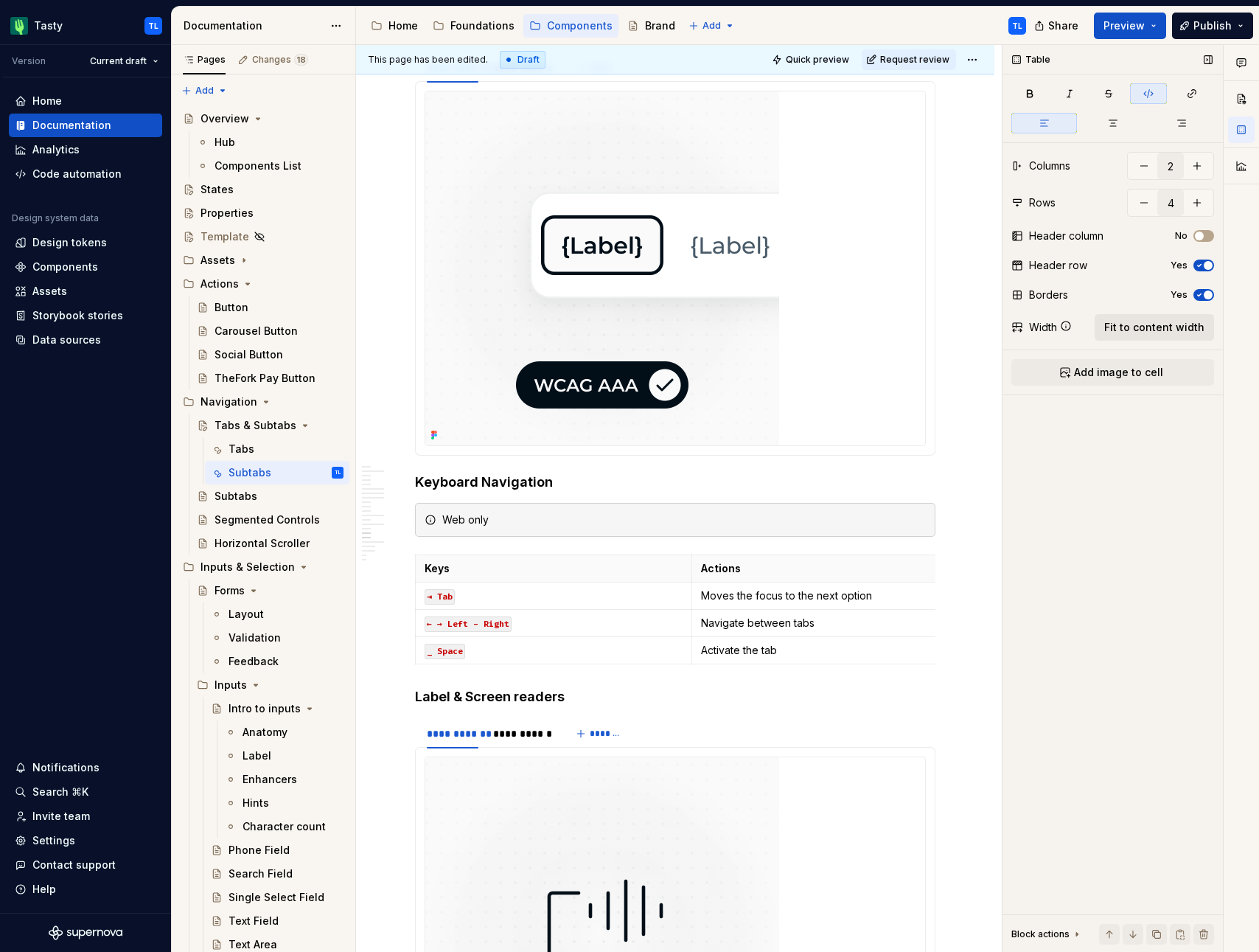
click at [1156, 336] on button "Fit to content width" at bounding box center [1154, 328] width 120 height 27
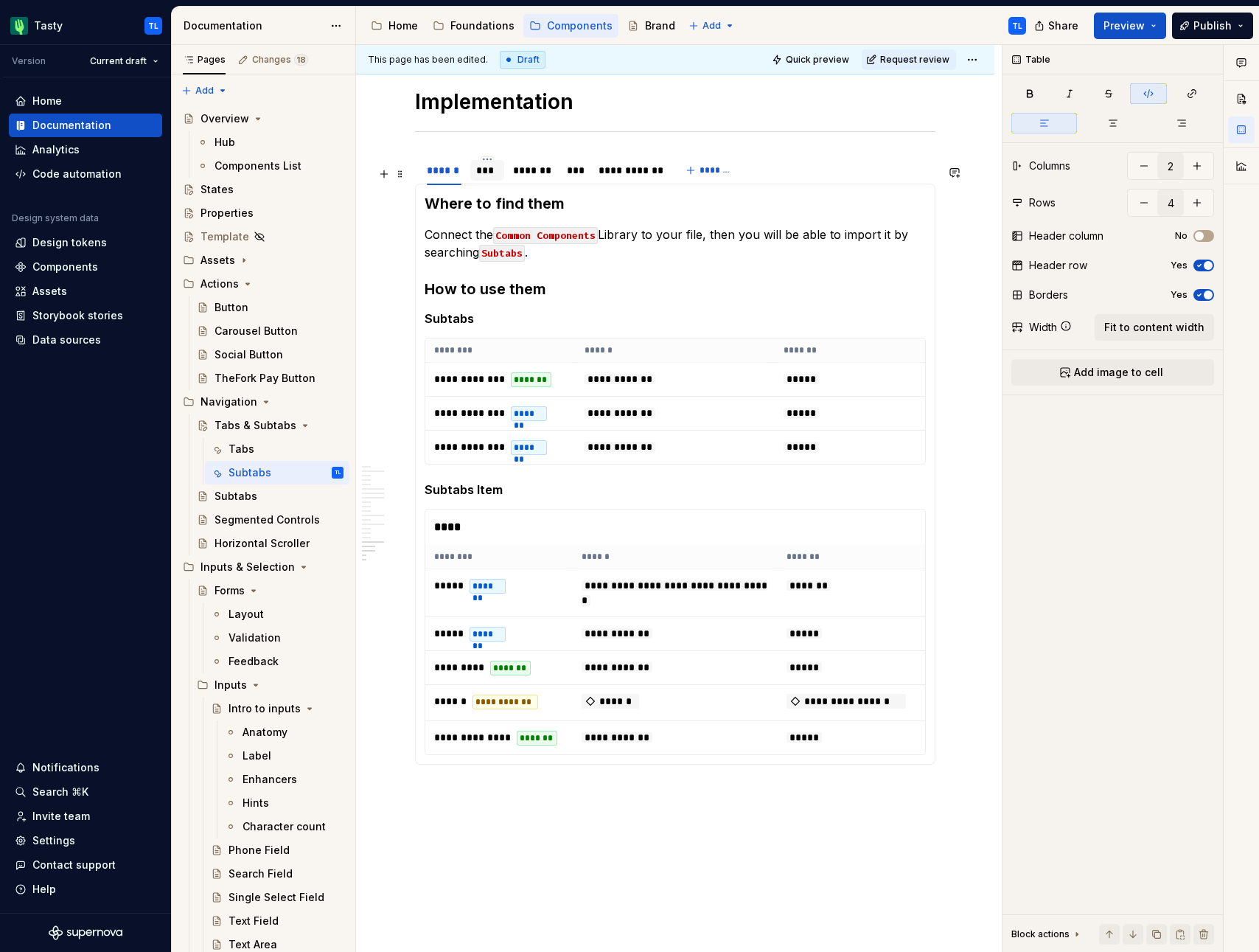
click at [491, 178] on div "***" at bounding box center [488, 170] width 22 height 15
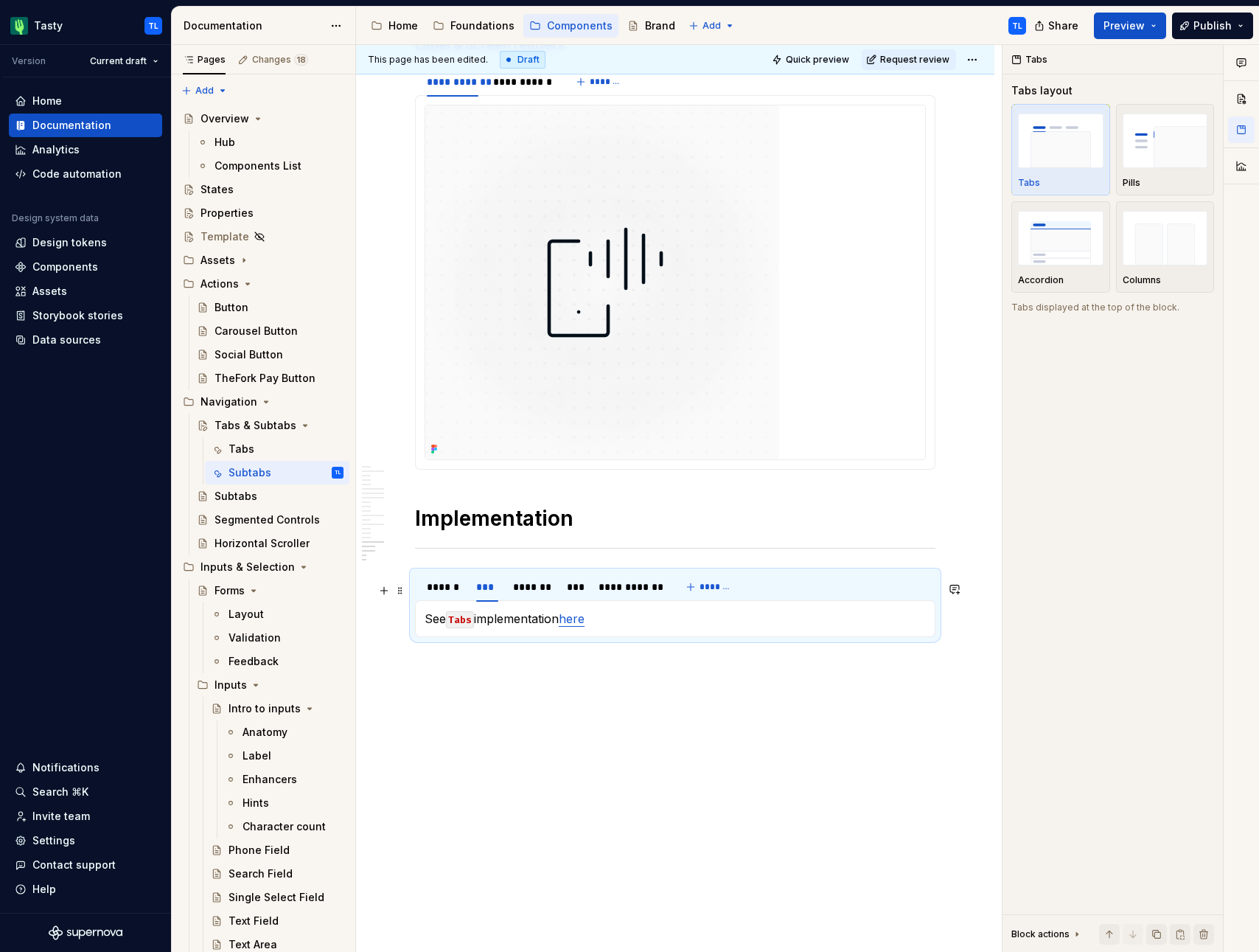
scroll to position [4993, 0]
click at [553, 593] on div "*******" at bounding box center [532, 587] width 51 height 21
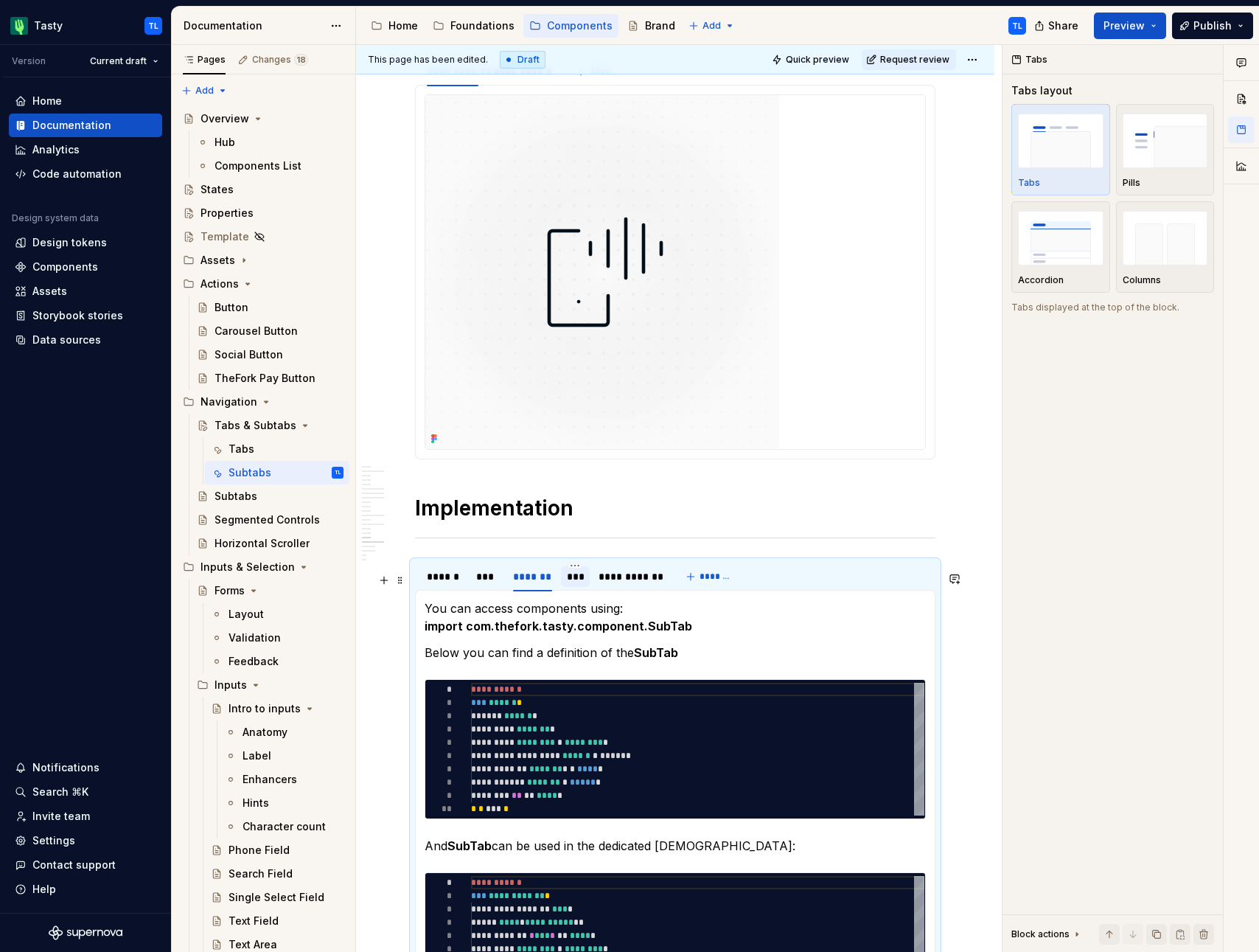
click at [578, 587] on div "***" at bounding box center [575, 577] width 29 height 21
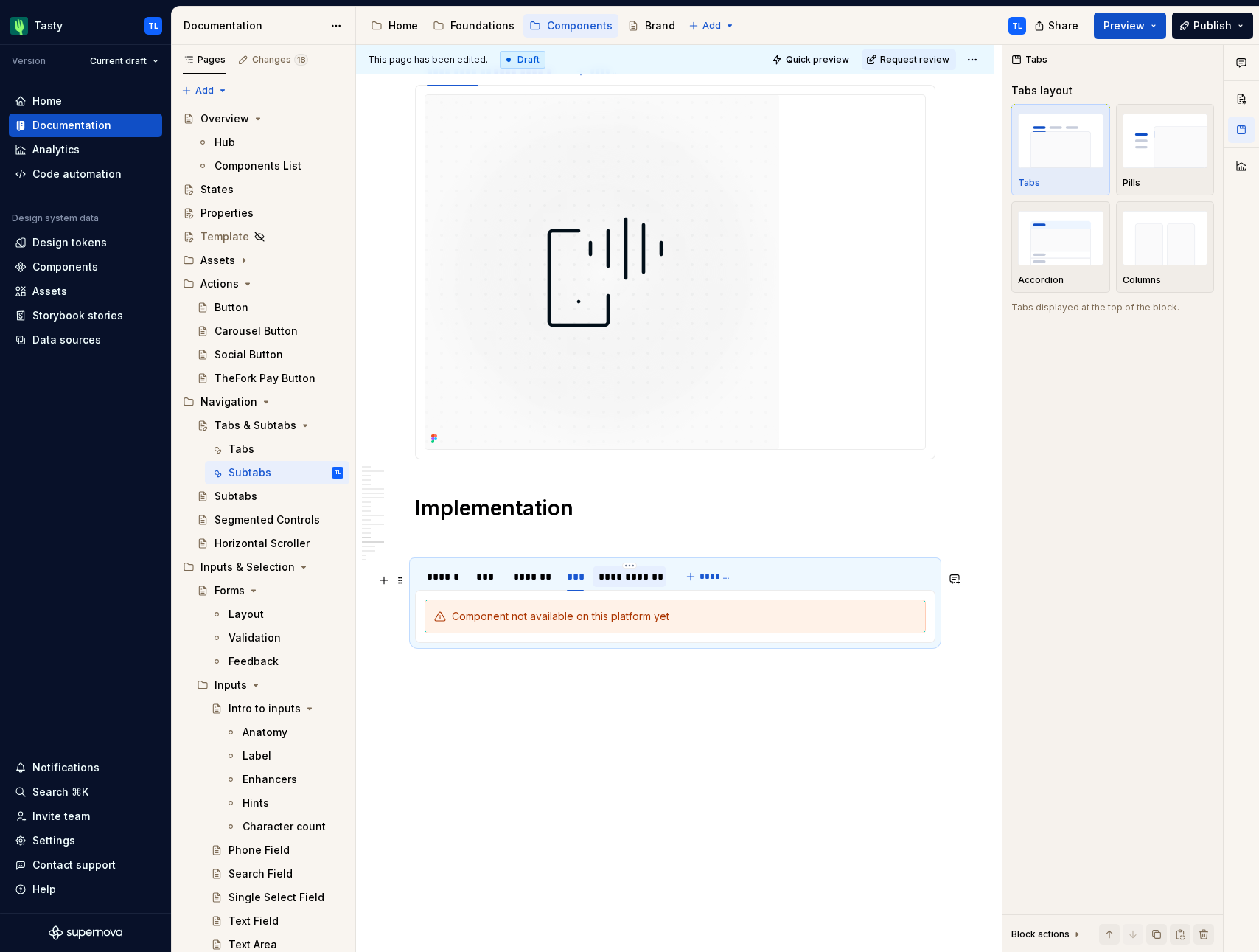
click at [630, 584] on div "**********" at bounding box center [630, 577] width 62 height 15
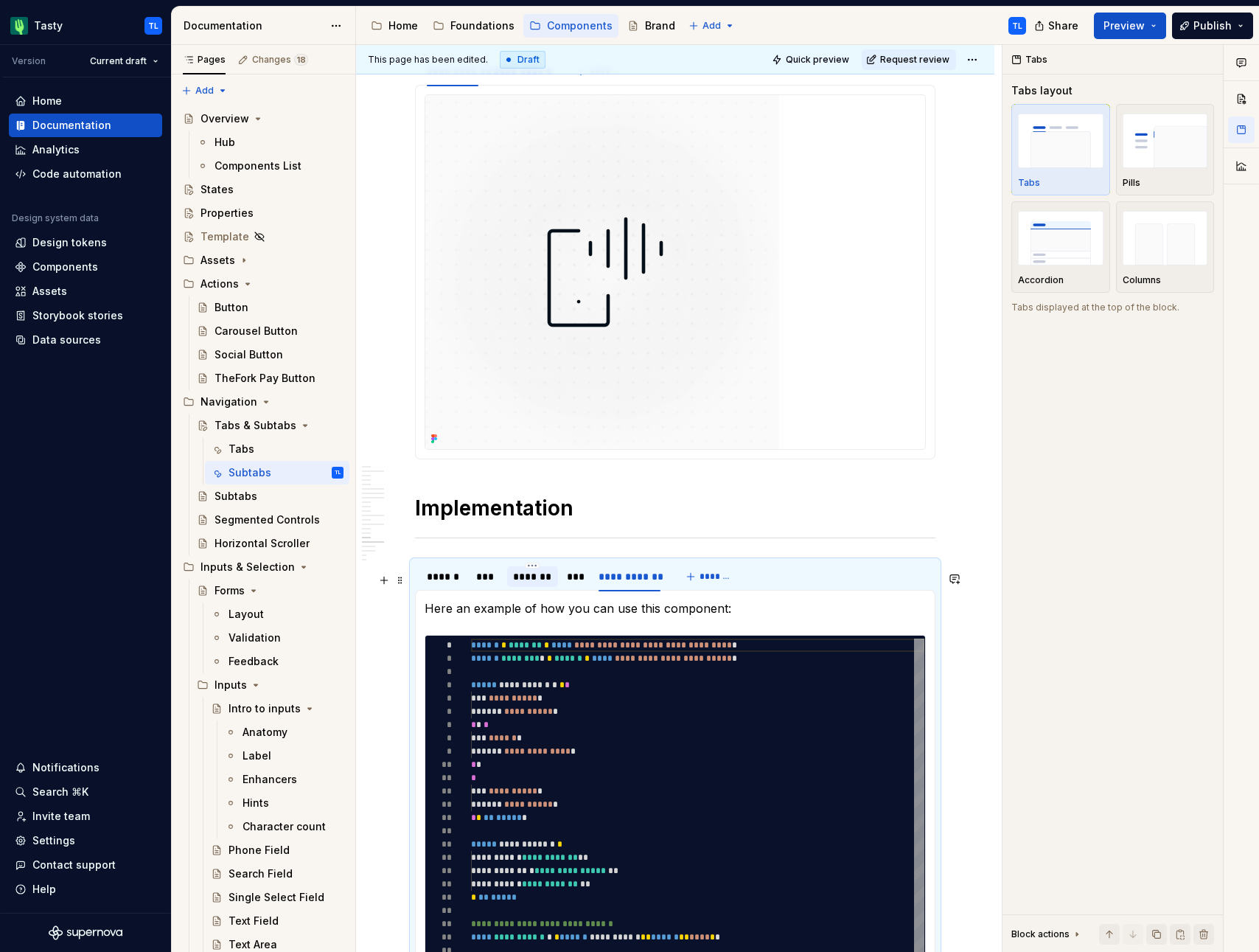
click at [545, 584] on div "*******" at bounding box center [532, 577] width 39 height 15
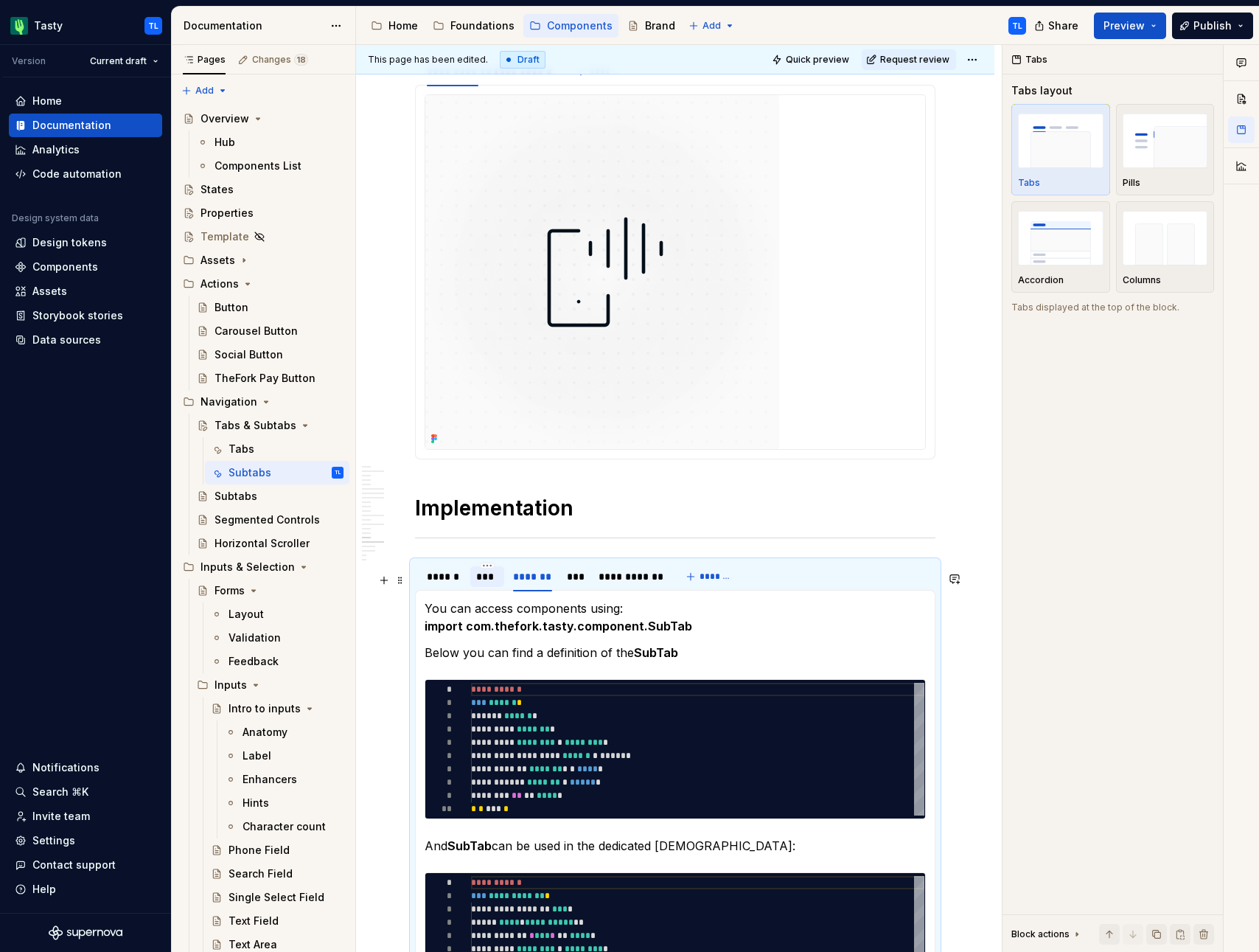
click at [481, 584] on div "***" at bounding box center [488, 577] width 22 height 15
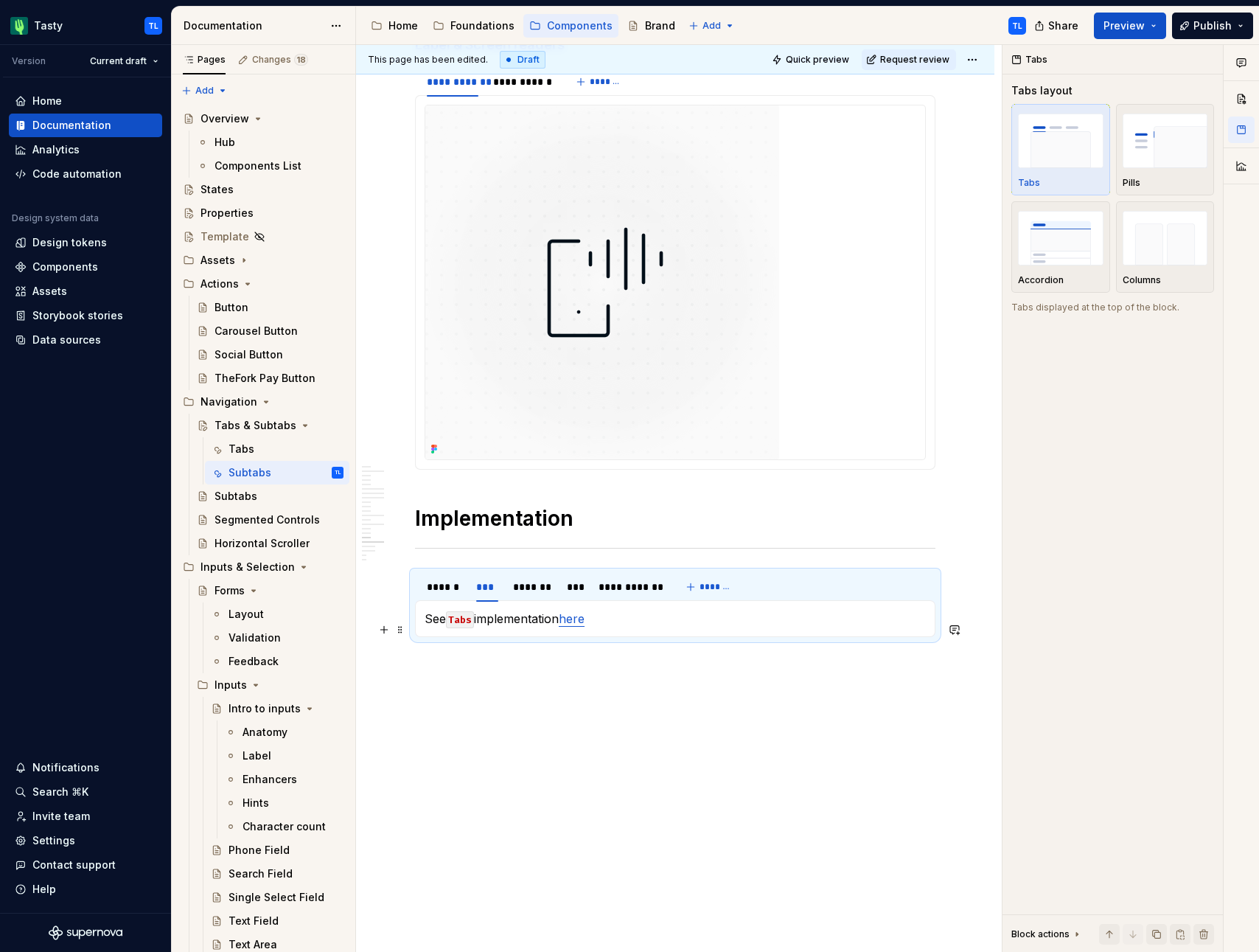
click at [580, 619] on link "here" at bounding box center [572, 618] width 26 height 15
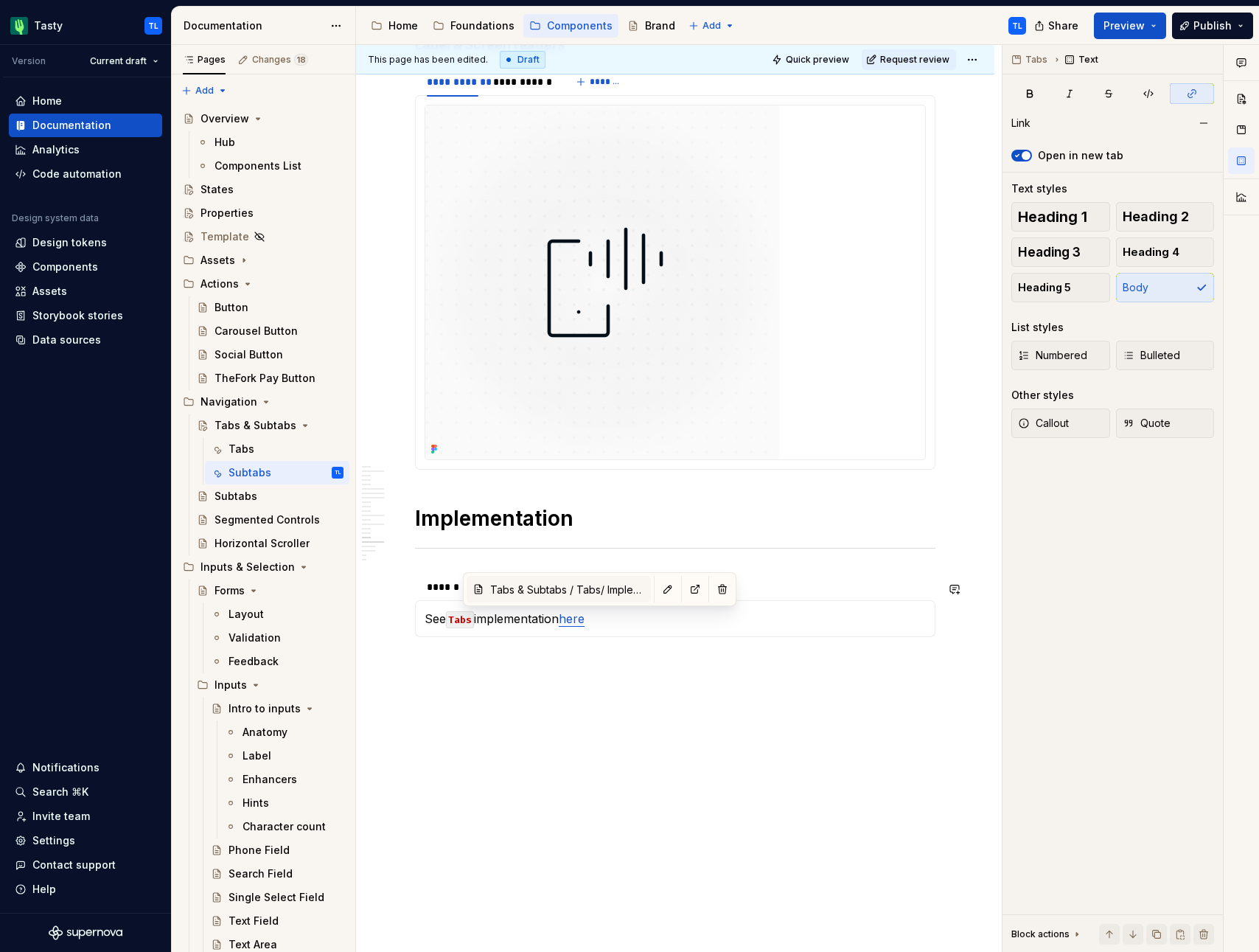
click at [575, 592] on input "Tabs & Subtabs / Tabs/ Implementation" at bounding box center [568, 589] width 166 height 27
click at [438, 595] on div "******" at bounding box center [444, 587] width 46 height 21
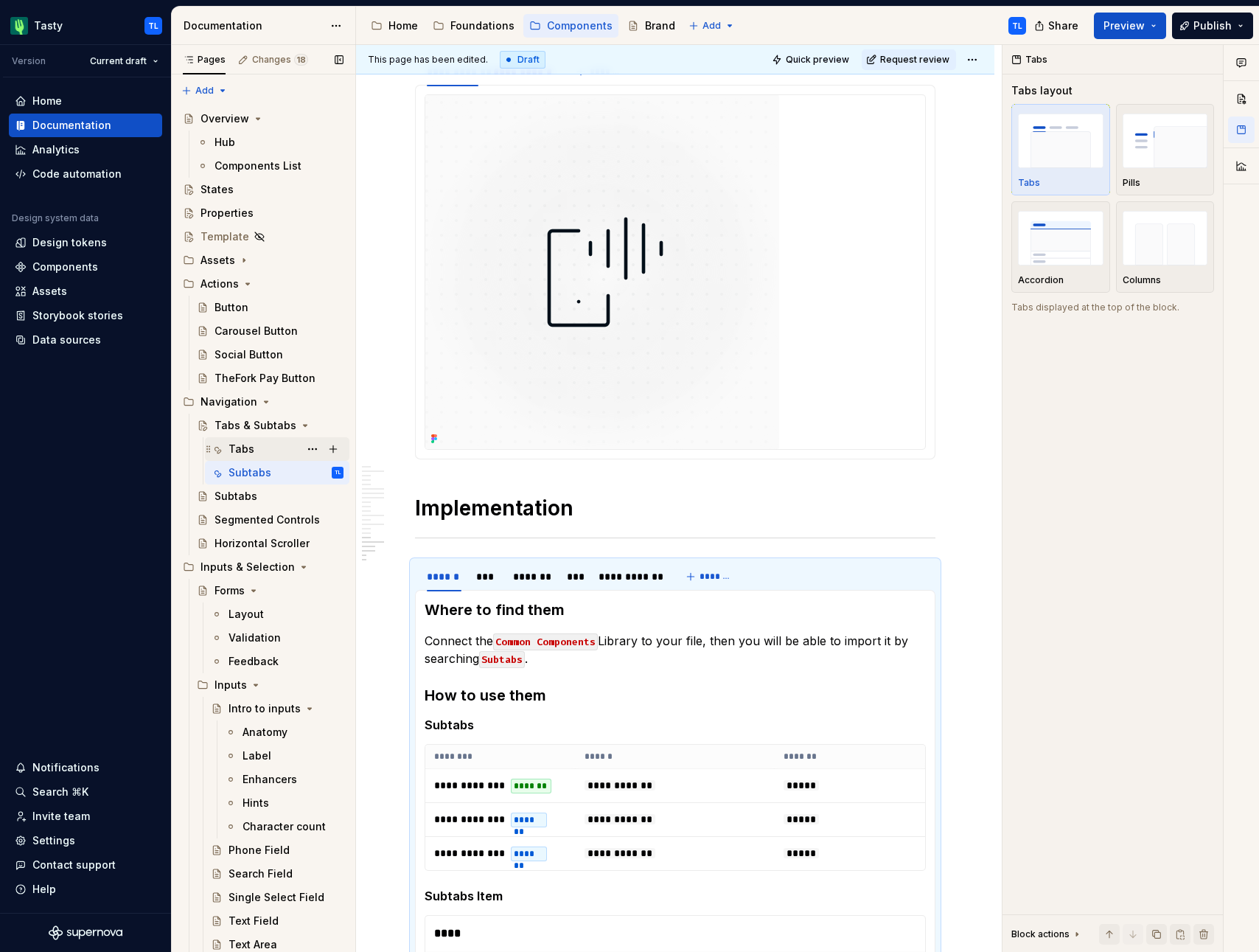
click at [253, 459] on div "Tabs" at bounding box center [277, 449] width 144 height 24
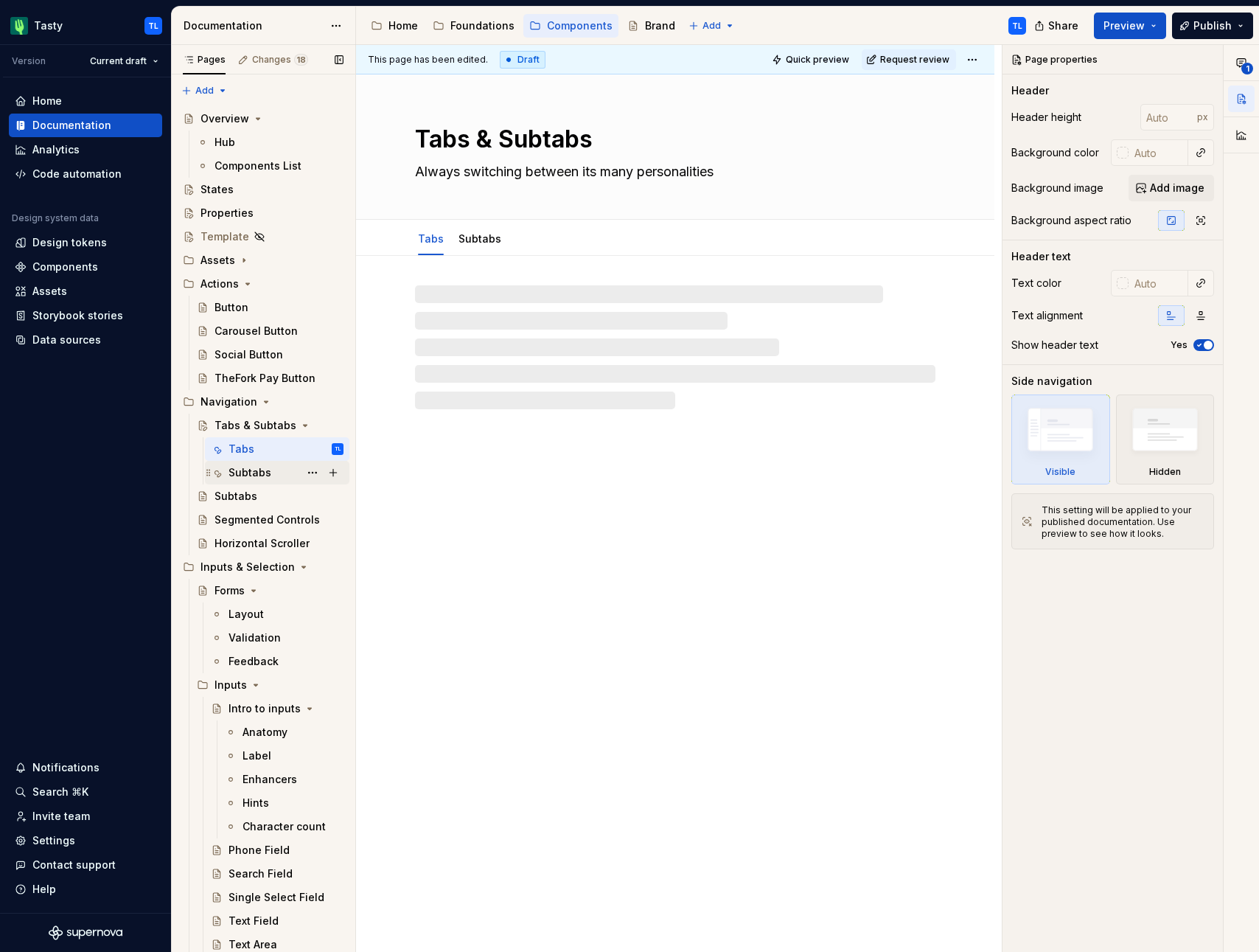
click at [268, 473] on div "Subtabs" at bounding box center [250, 473] width 43 height 15
click at [302, 496] on button "Page tree" at bounding box center [313, 496] width 21 height 21
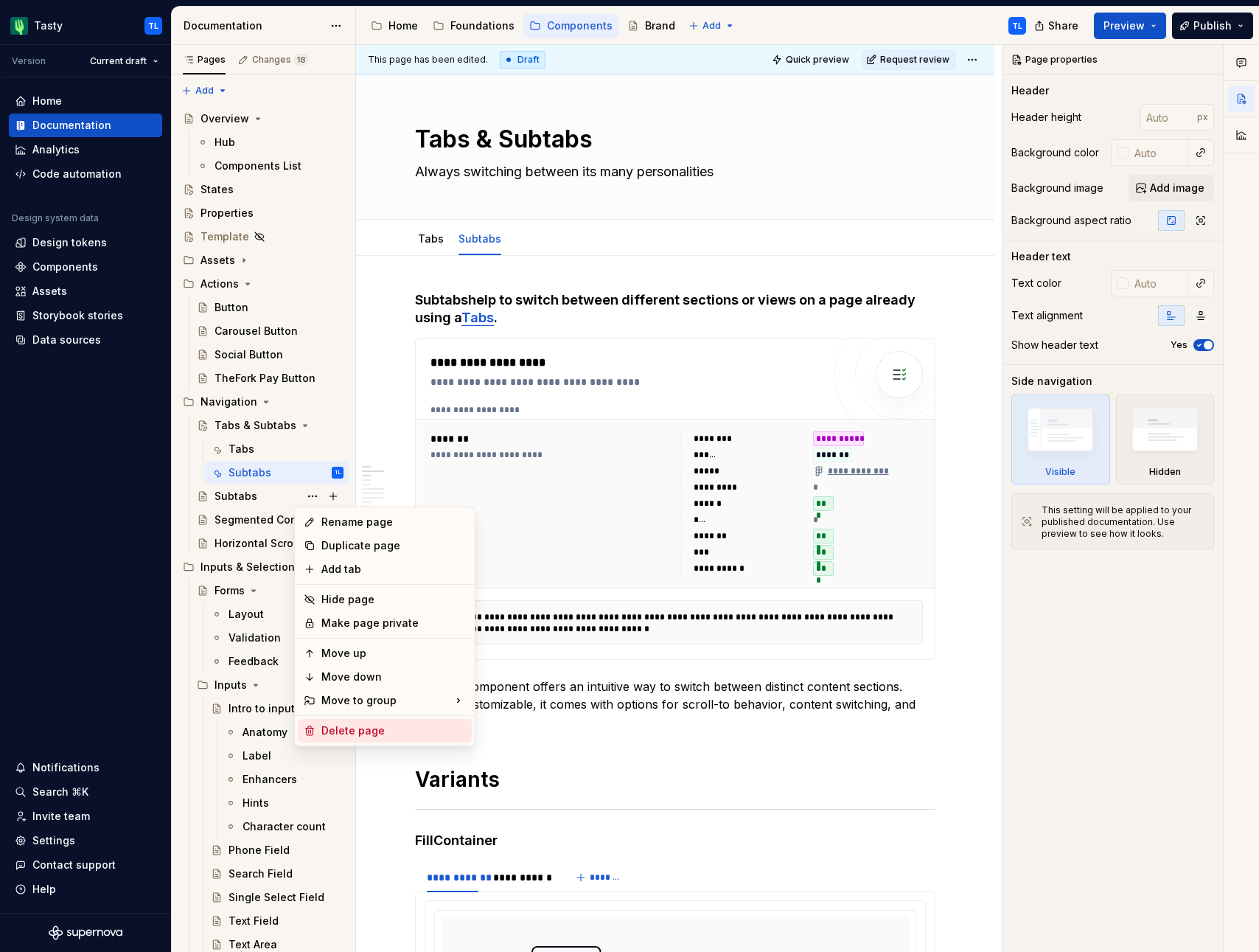
click at [360, 731] on div "Delete page" at bounding box center [393, 731] width 144 height 15
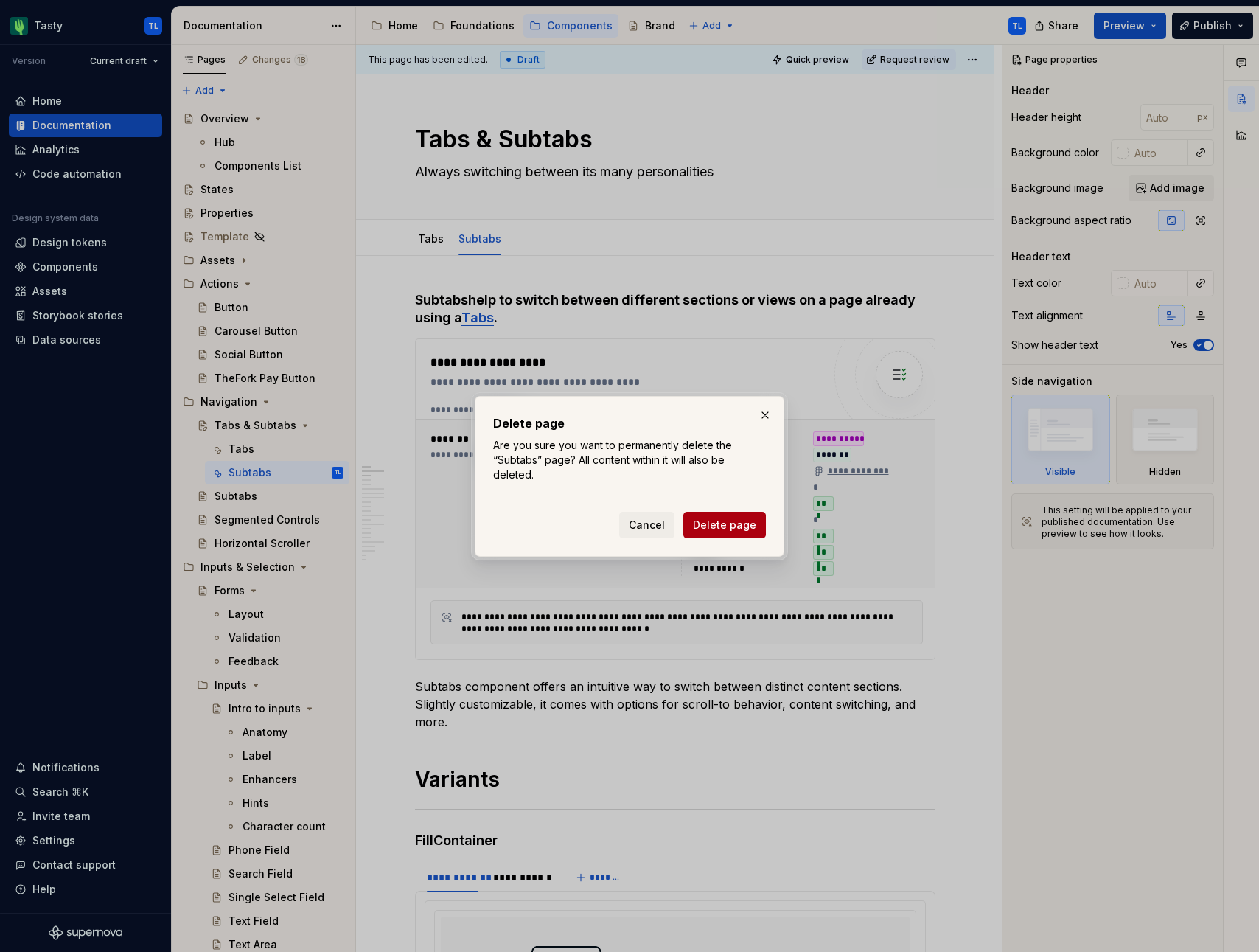
click at [734, 528] on span "Delete page" at bounding box center [724, 525] width 63 height 15
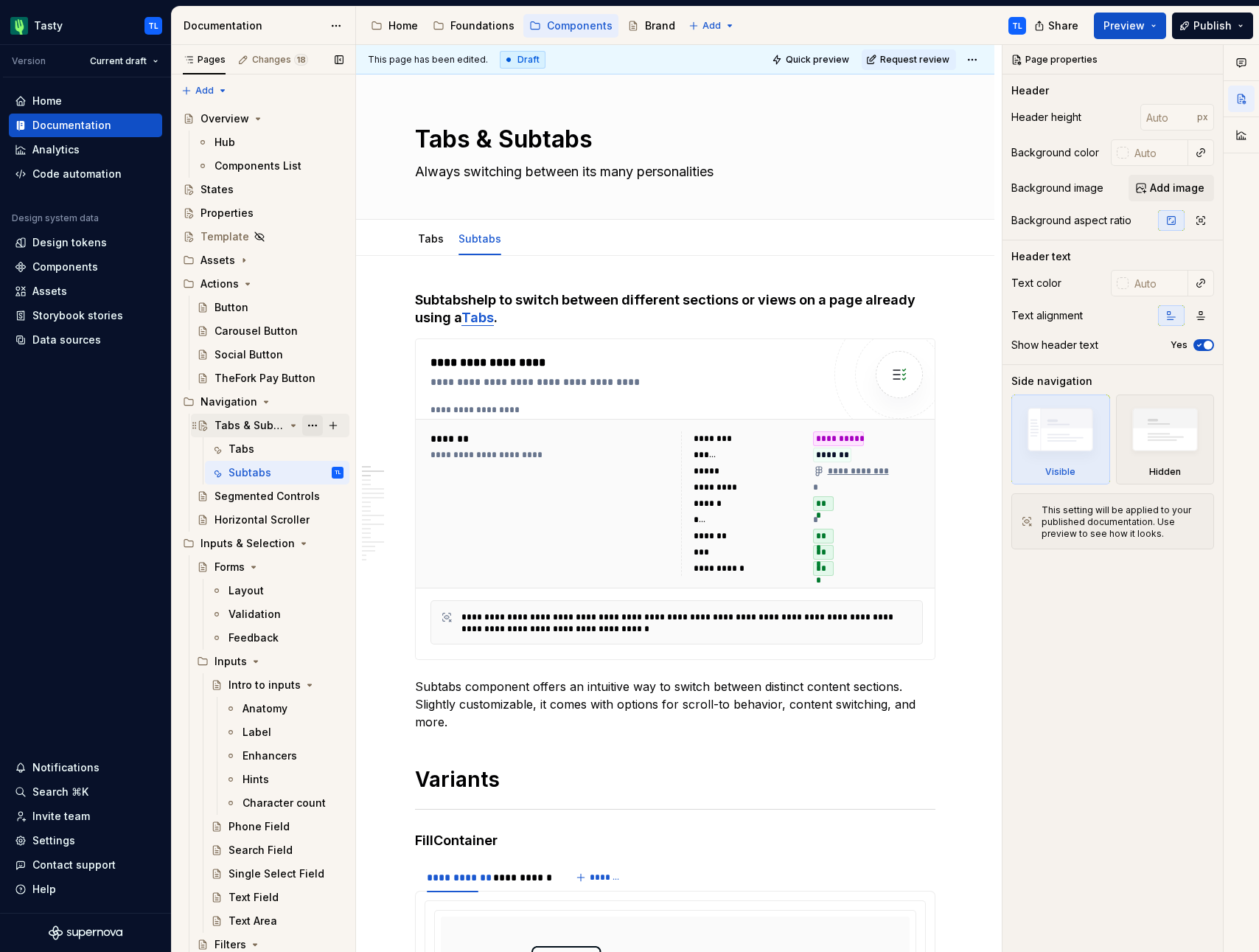
click at [309, 427] on button "Page tree" at bounding box center [313, 425] width 21 height 21
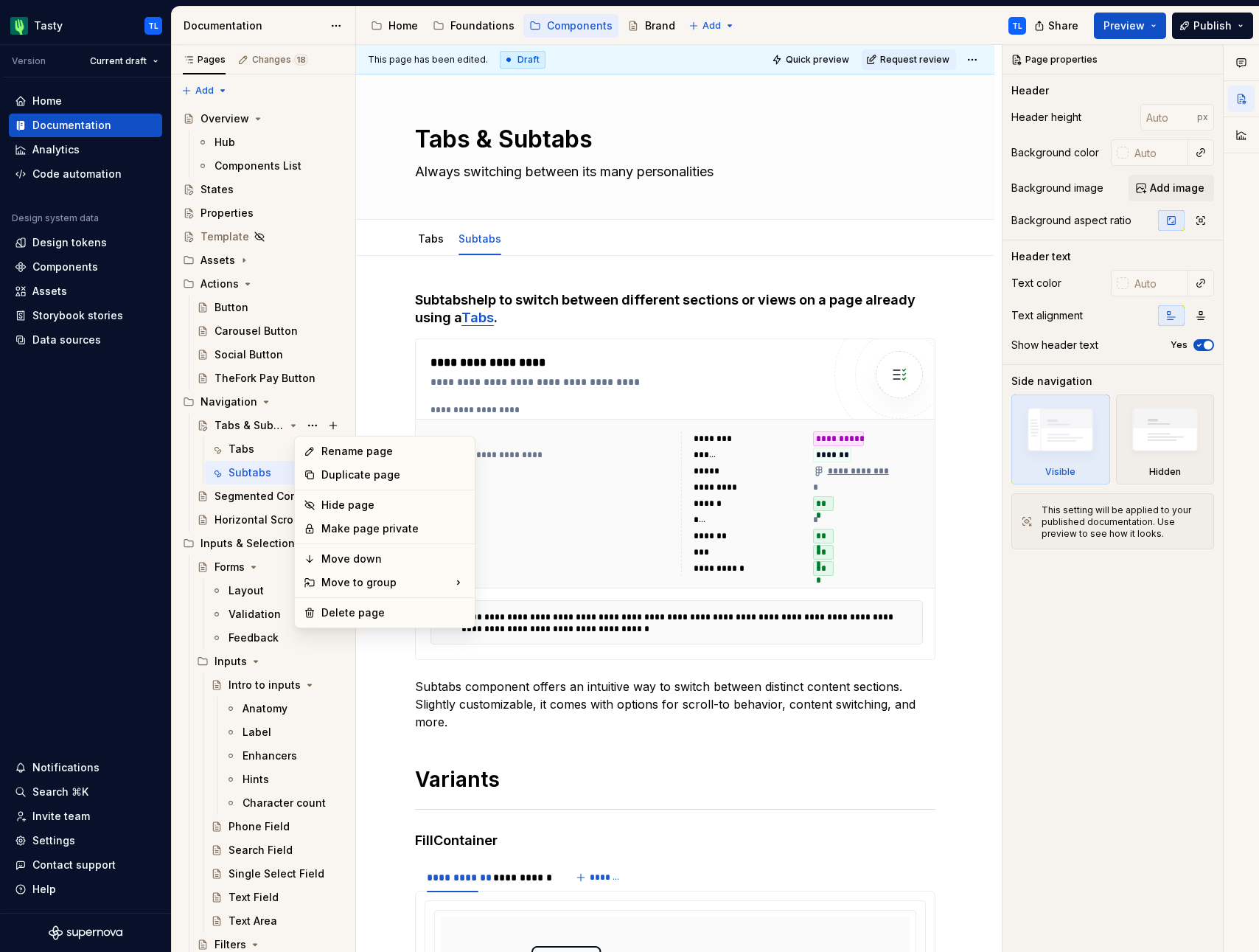
click at [975, 56] on html "Tasty TL Version Current draft Home Documentation Analytics Code automation Des…" at bounding box center [630, 476] width 1259 height 952
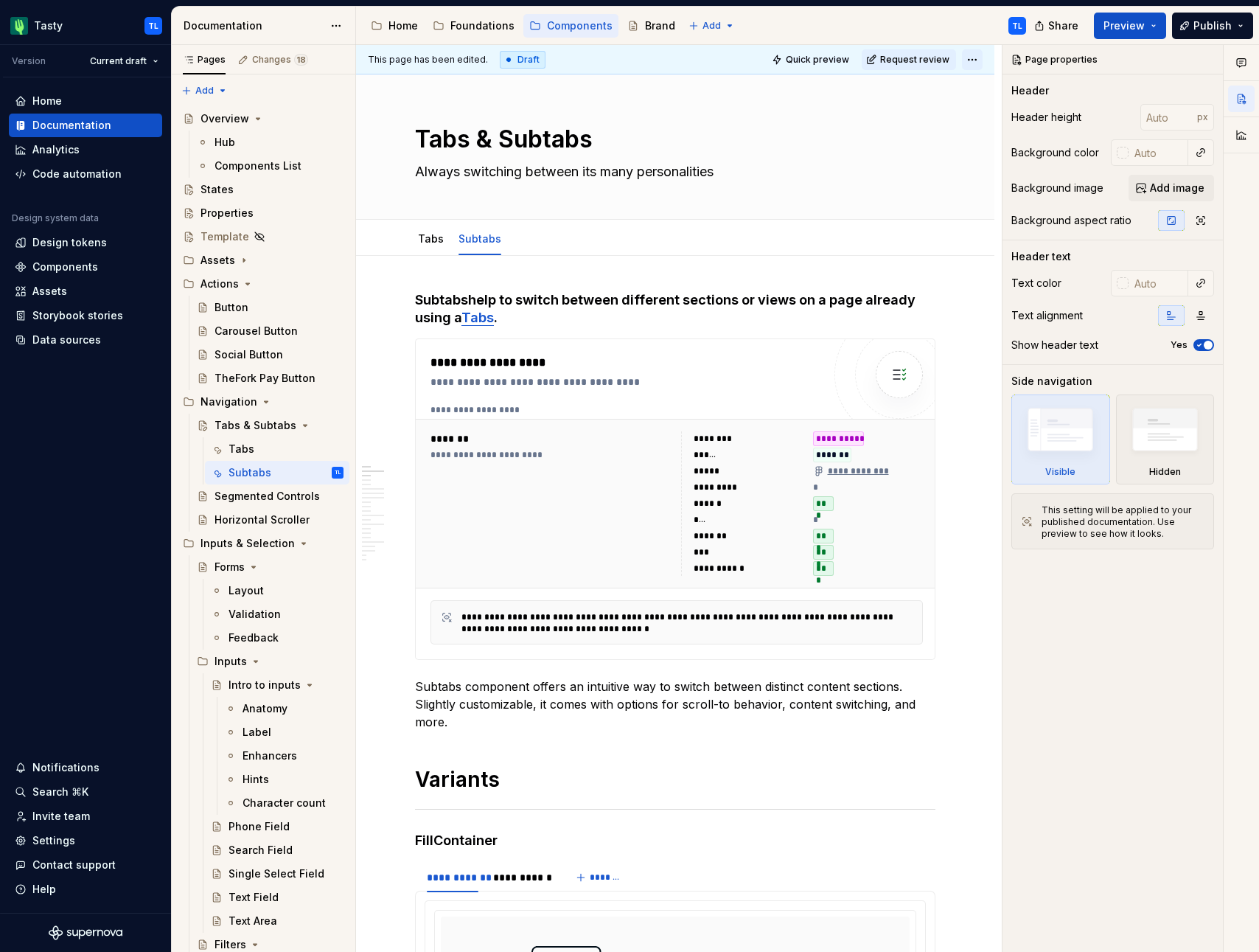
click at [974, 58] on html "Tasty TL Version Current draft Home Documentation Analytics Code automation Des…" at bounding box center [630, 476] width 1259 height 952
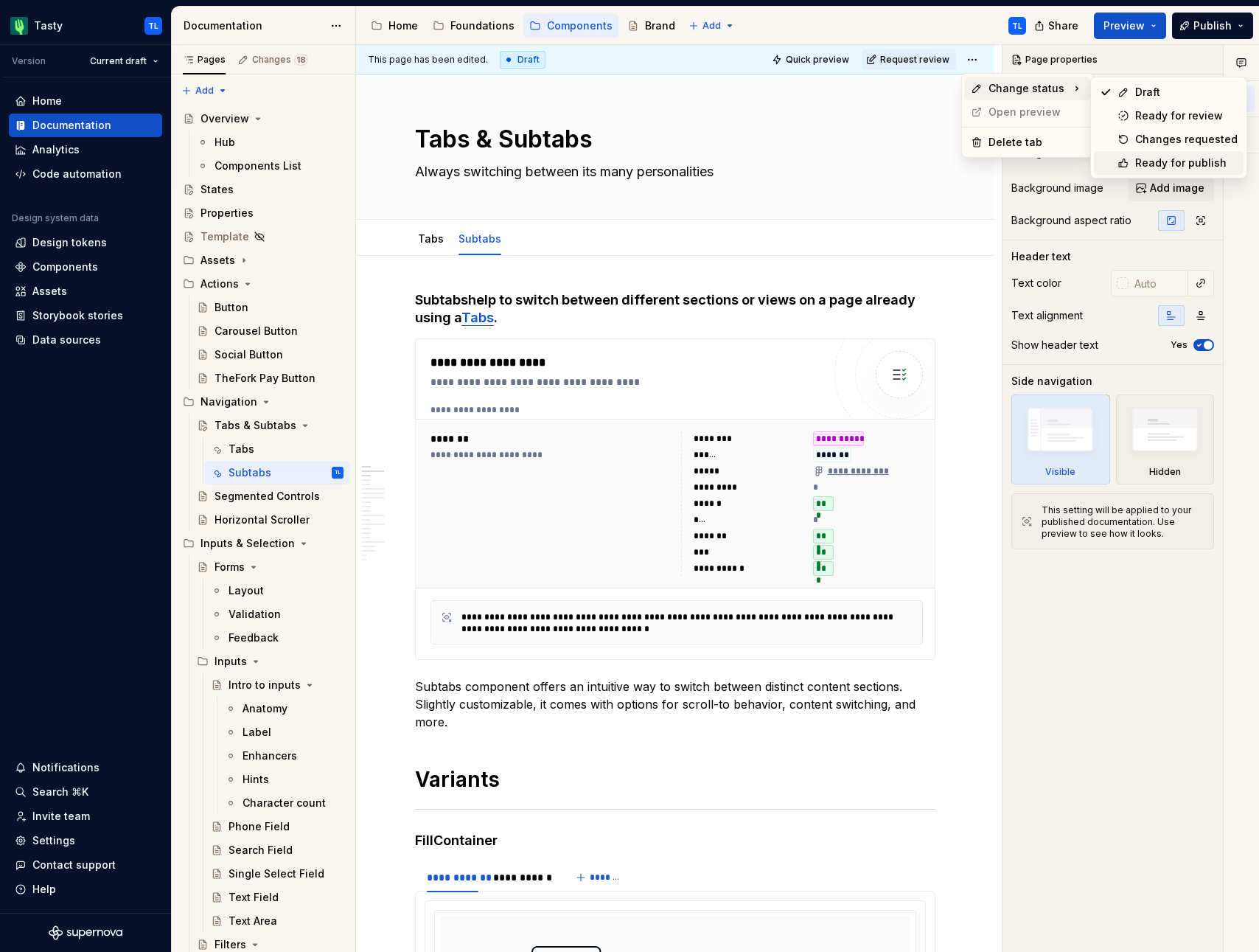
click at [1202, 161] on div "Ready for publish" at bounding box center [1186, 163] width 103 height 15
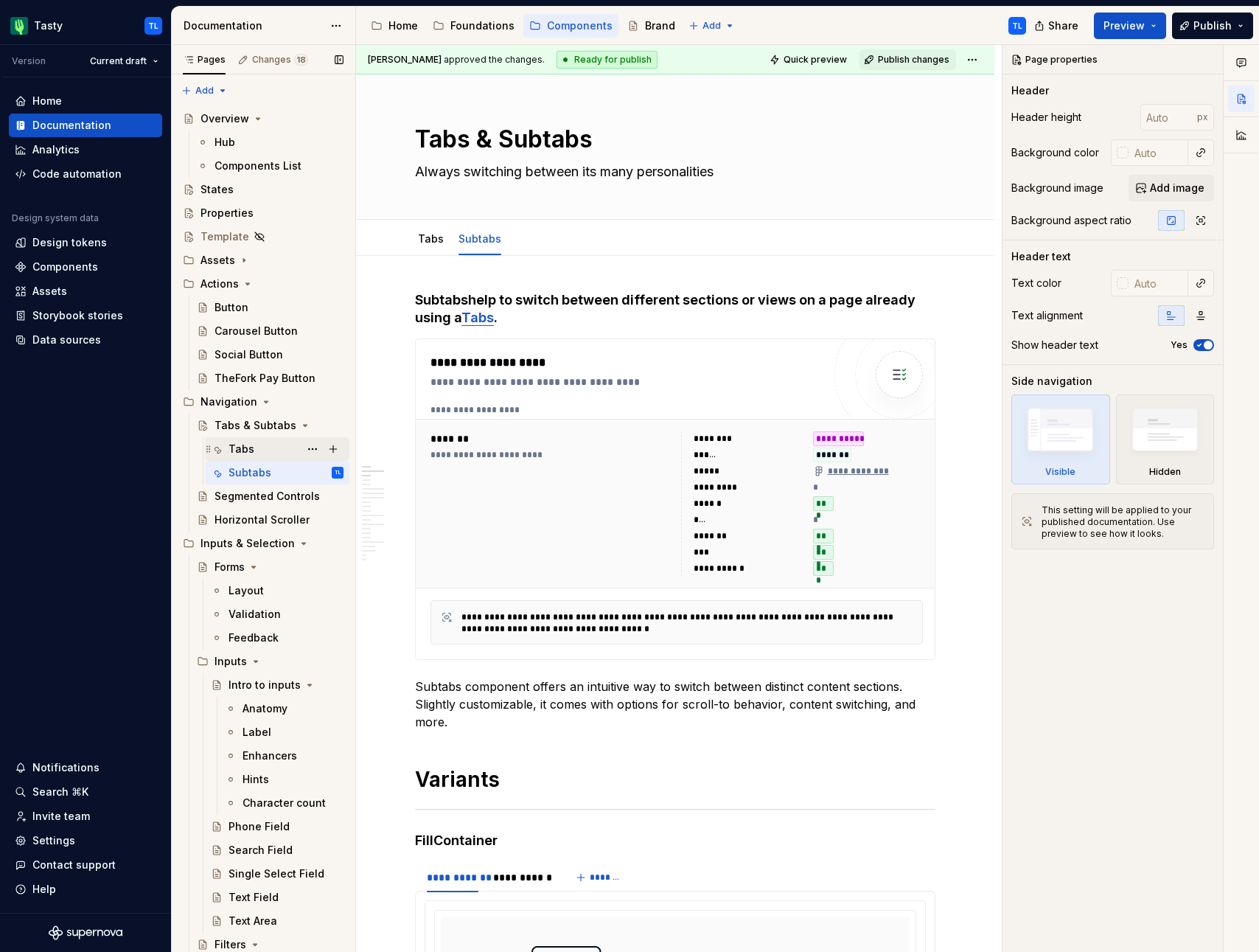
click at [262, 450] on div "Tabs" at bounding box center [285, 449] width 115 height 21
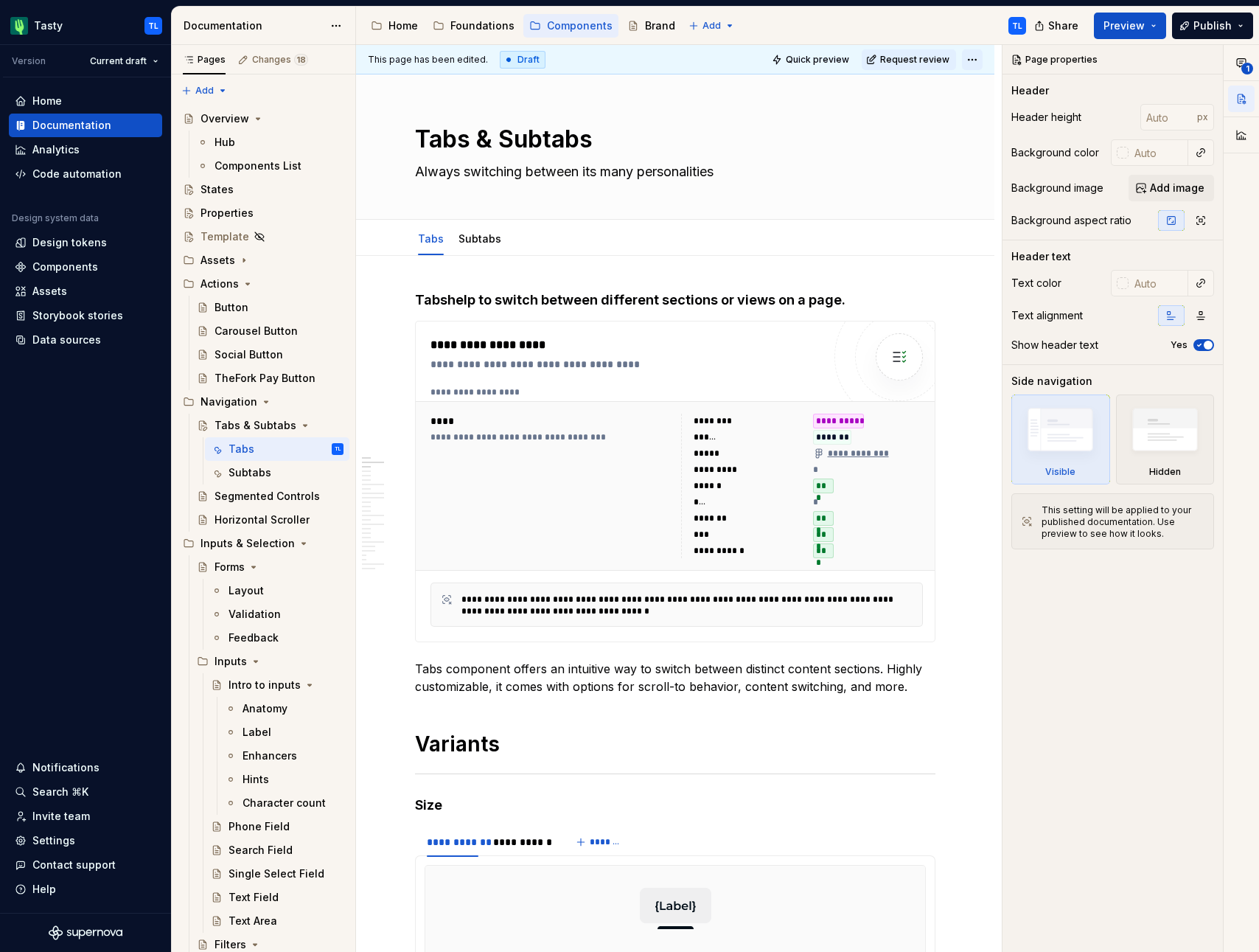
click at [977, 59] on html "Tasty TL Version Current draft Home Documentation Analytics Code automation Des…" at bounding box center [630, 476] width 1259 height 952
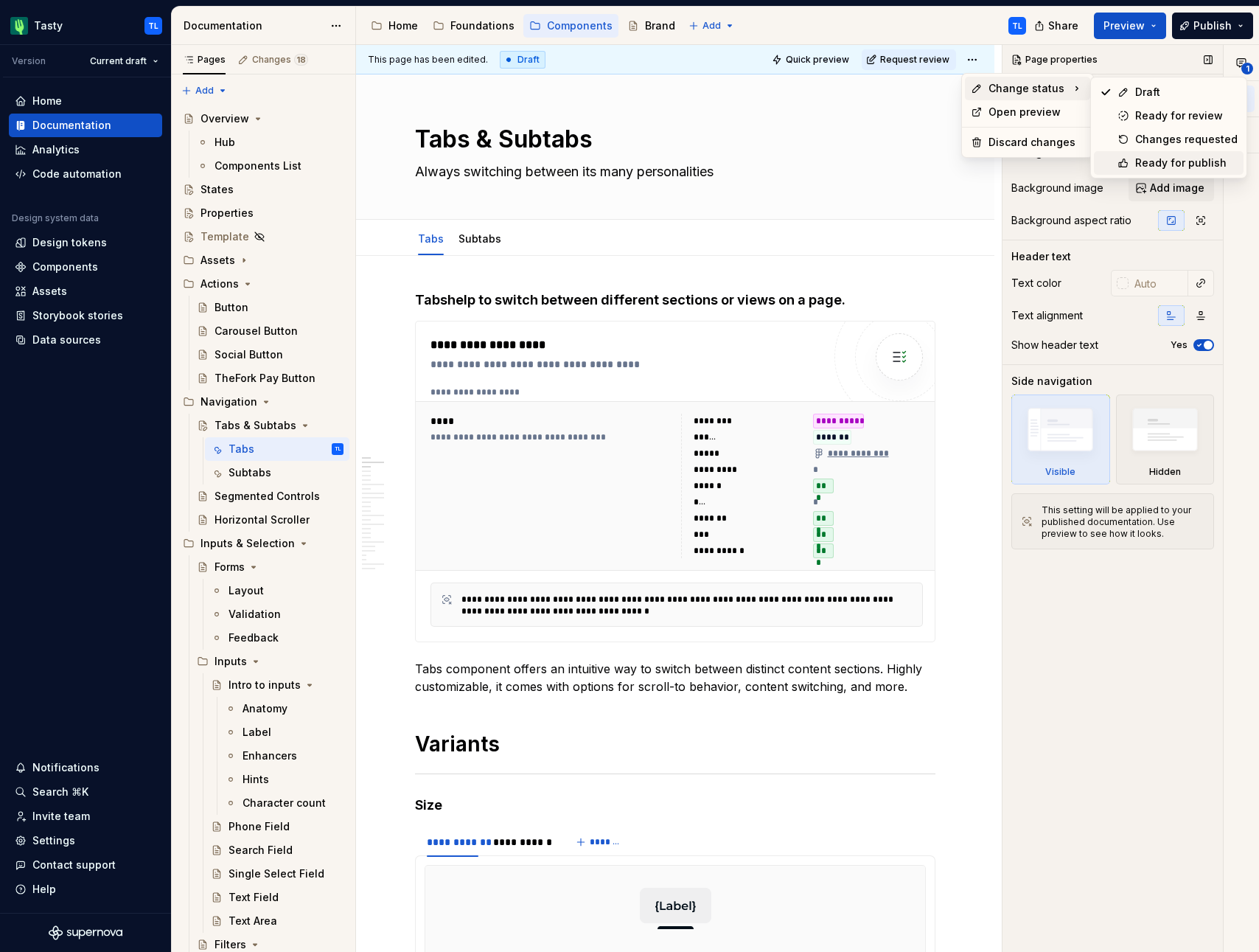
click at [1138, 155] on div "Ready for publish" at bounding box center [1186, 163] width 103 height 15
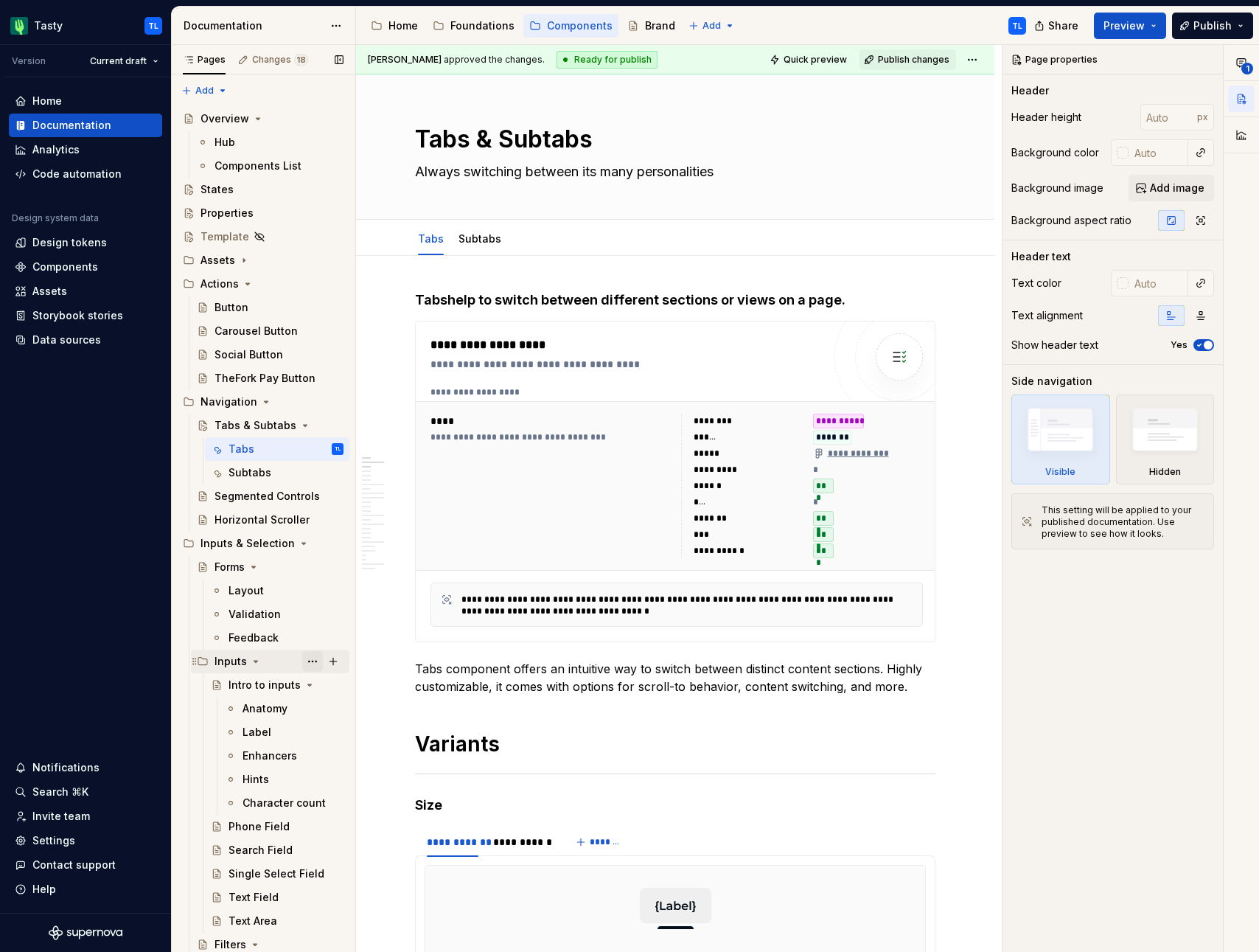
click at [305, 664] on button "Page tree" at bounding box center [313, 661] width 21 height 21
type textarea "*"
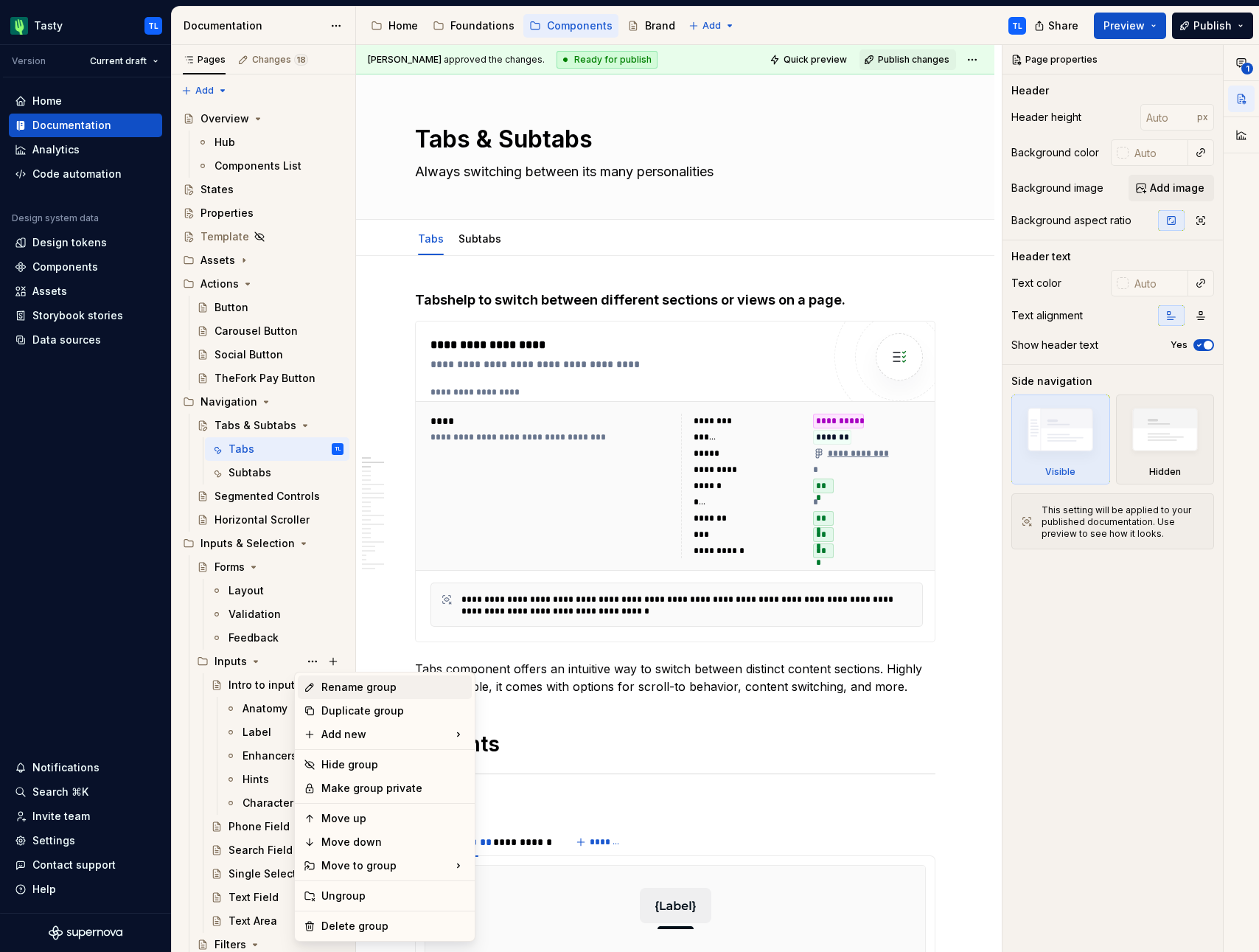
click at [315, 681] on icon at bounding box center [310, 687] width 12 height 12
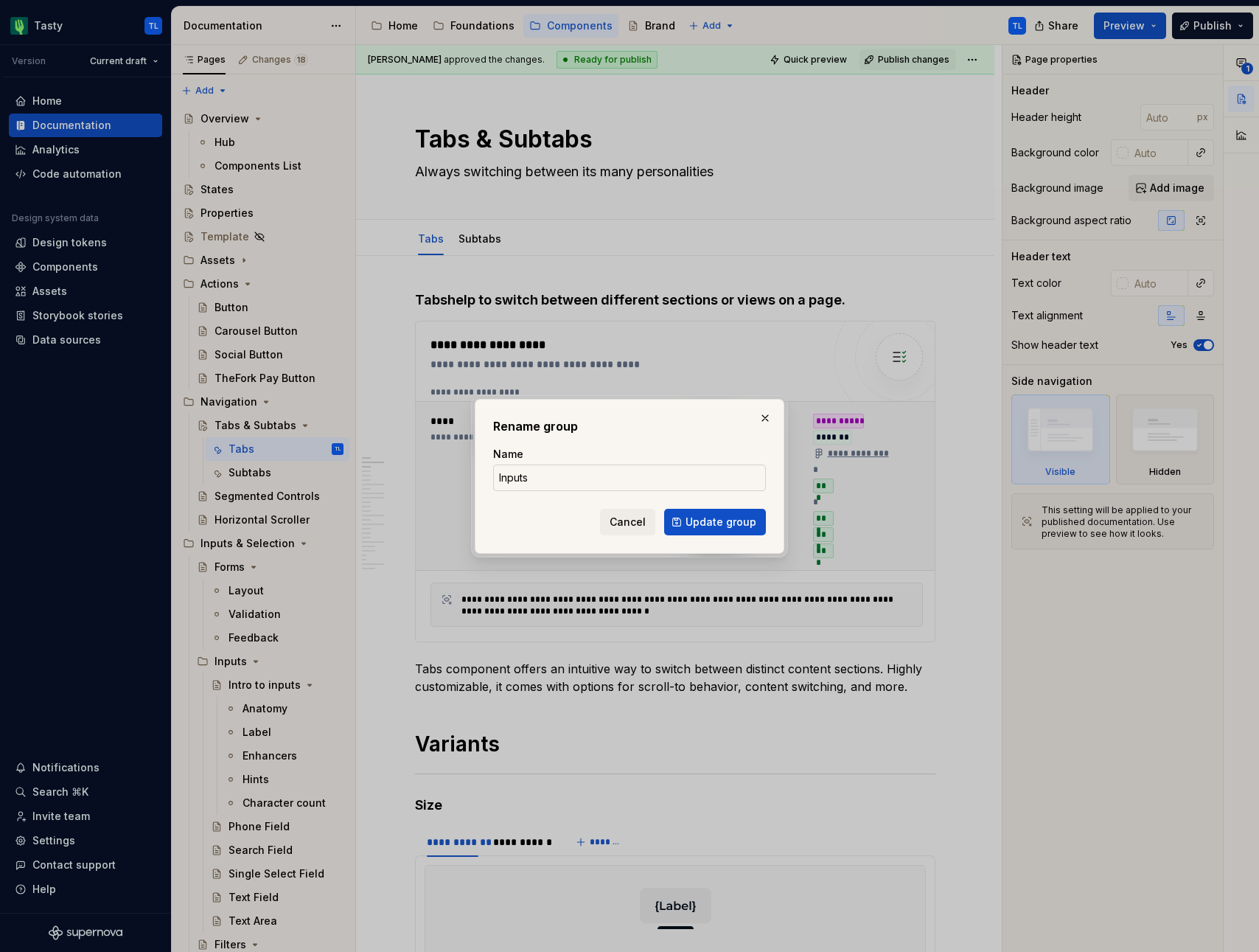
click at [544, 481] on input "Inputs" at bounding box center [630, 478] width 273 height 27
click at [545, 481] on input "Inputs" at bounding box center [630, 478] width 273 height 27
click at [528, 479] on input "Inputs fields" at bounding box center [630, 478] width 273 height 27
click at [529, 479] on input "Input fields" at bounding box center [630, 478] width 273 height 27
type input "Input fields"
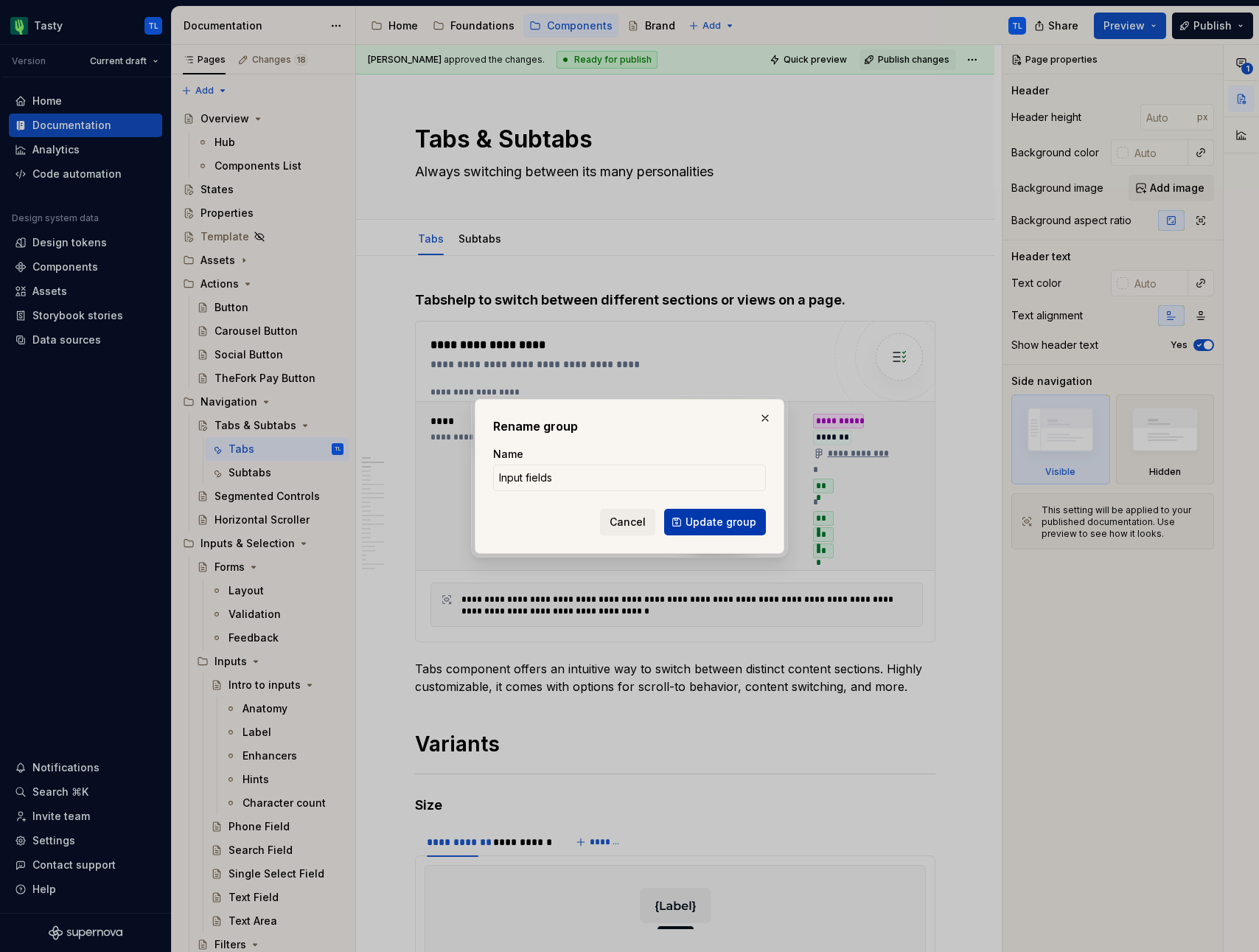
click at [686, 525] on button "Update group" at bounding box center [715, 522] width 102 height 27
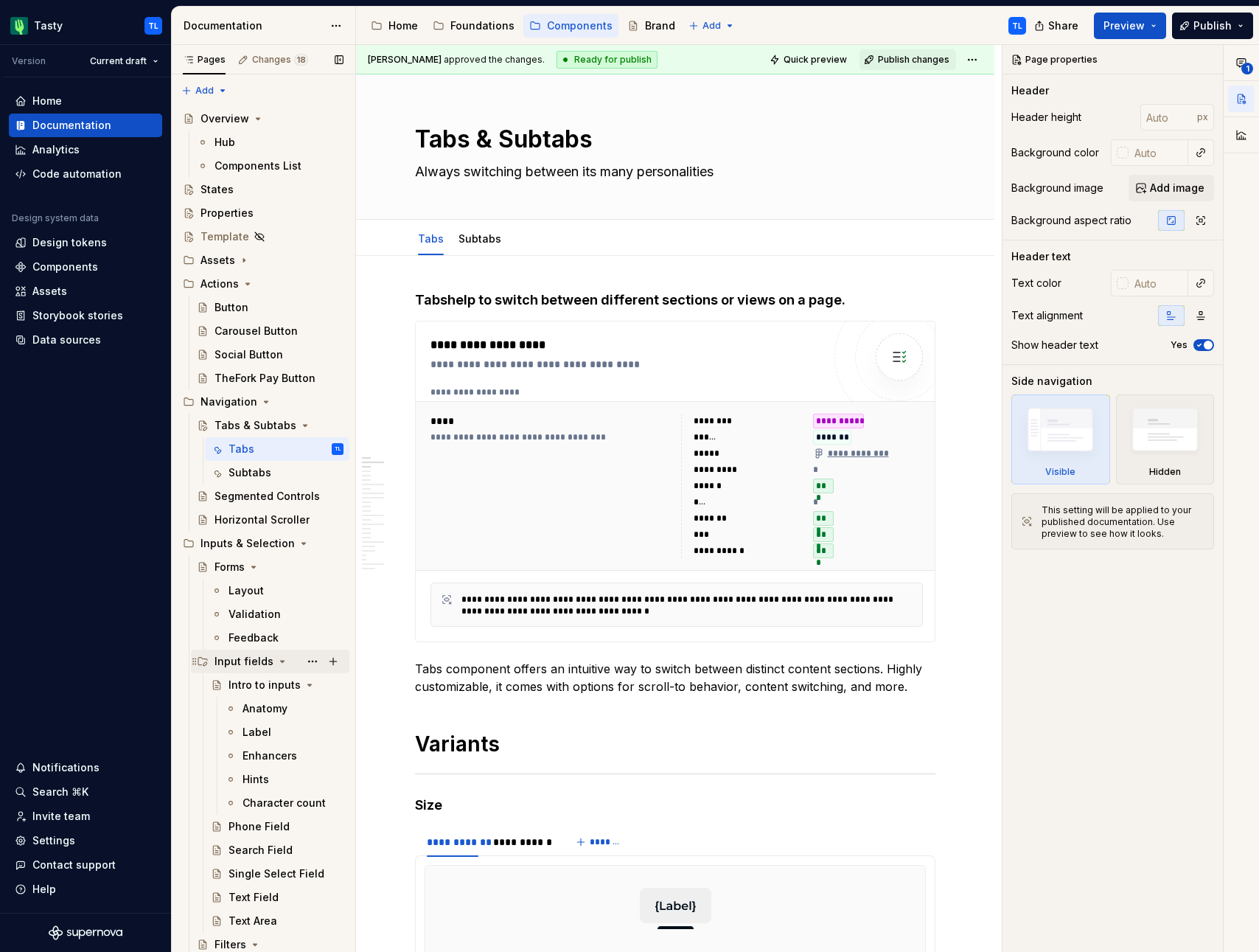
click at [279, 660] on icon "Page tree" at bounding box center [282, 661] width 12 height 12
click at [253, 684] on icon "Page tree" at bounding box center [255, 684] width 4 height 1
click at [262, 707] on icon "Page tree" at bounding box center [265, 708] width 12 height 12
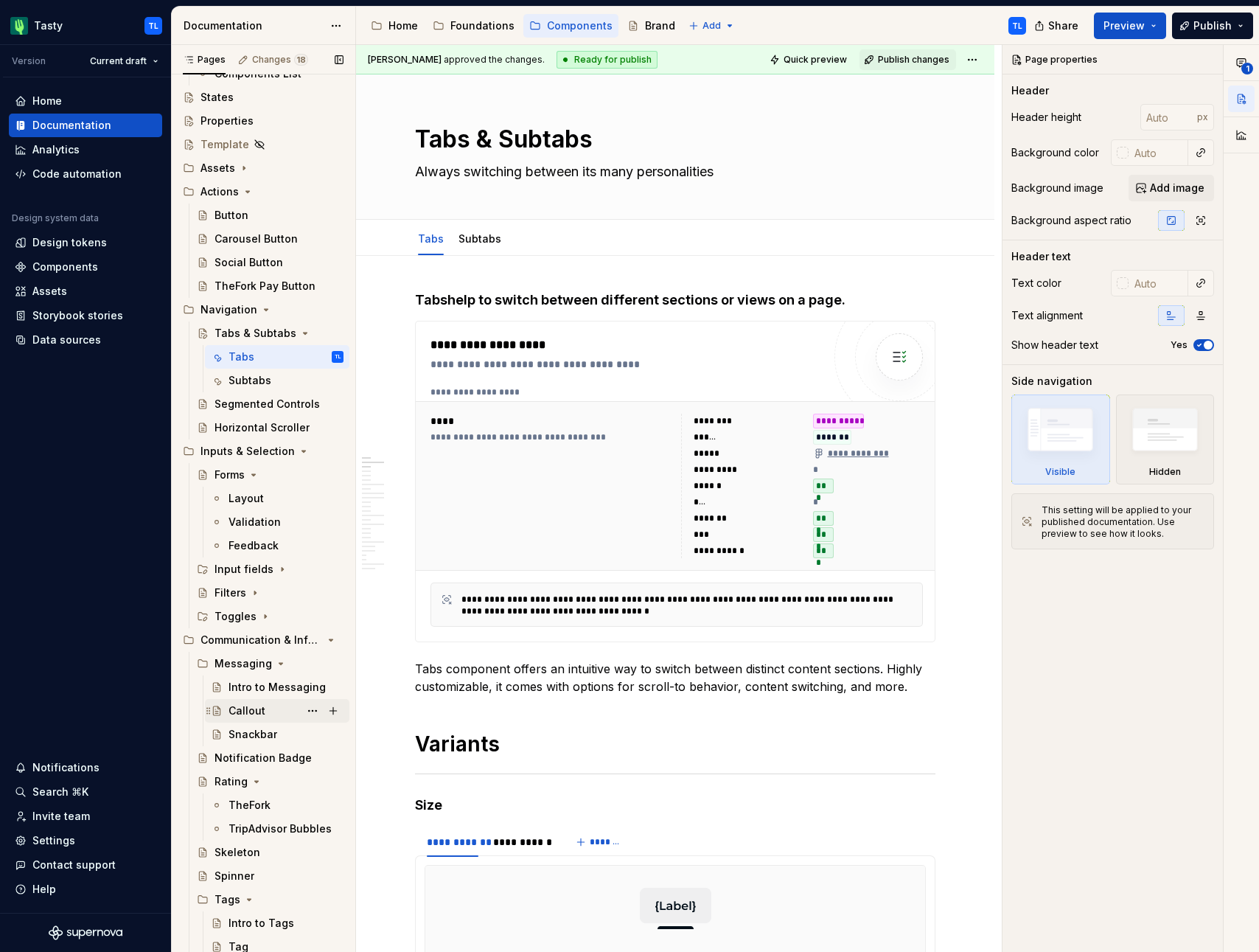
scroll to position [91, 0]
click at [275, 664] on icon "Page tree" at bounding box center [281, 664] width 12 height 12
click at [276, 667] on icon "Page tree" at bounding box center [281, 664] width 12 height 12
click at [256, 710] on icon "Page tree" at bounding box center [256, 711] width 12 height 12
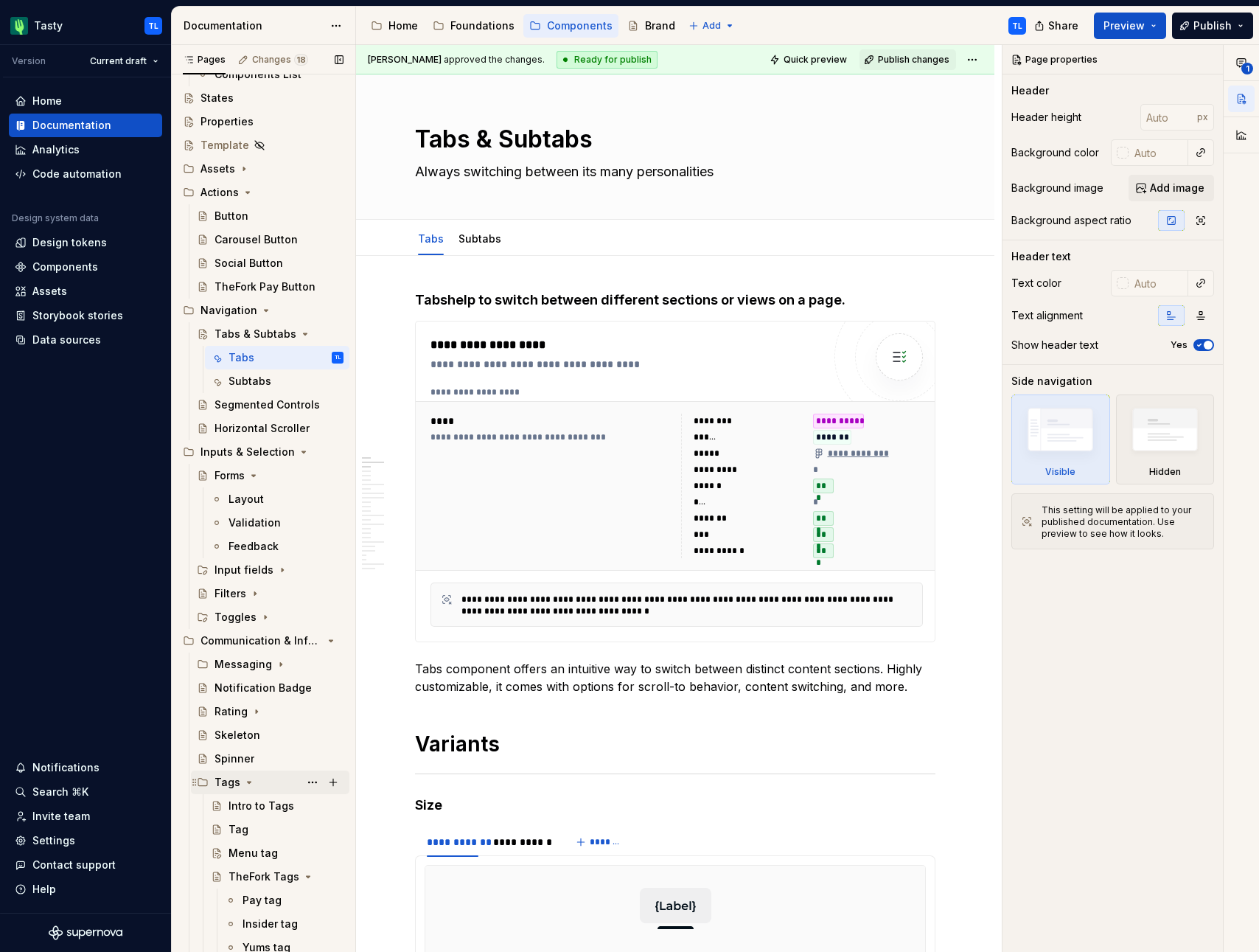
click at [250, 782] on icon "Page tree" at bounding box center [249, 782] width 12 height 12
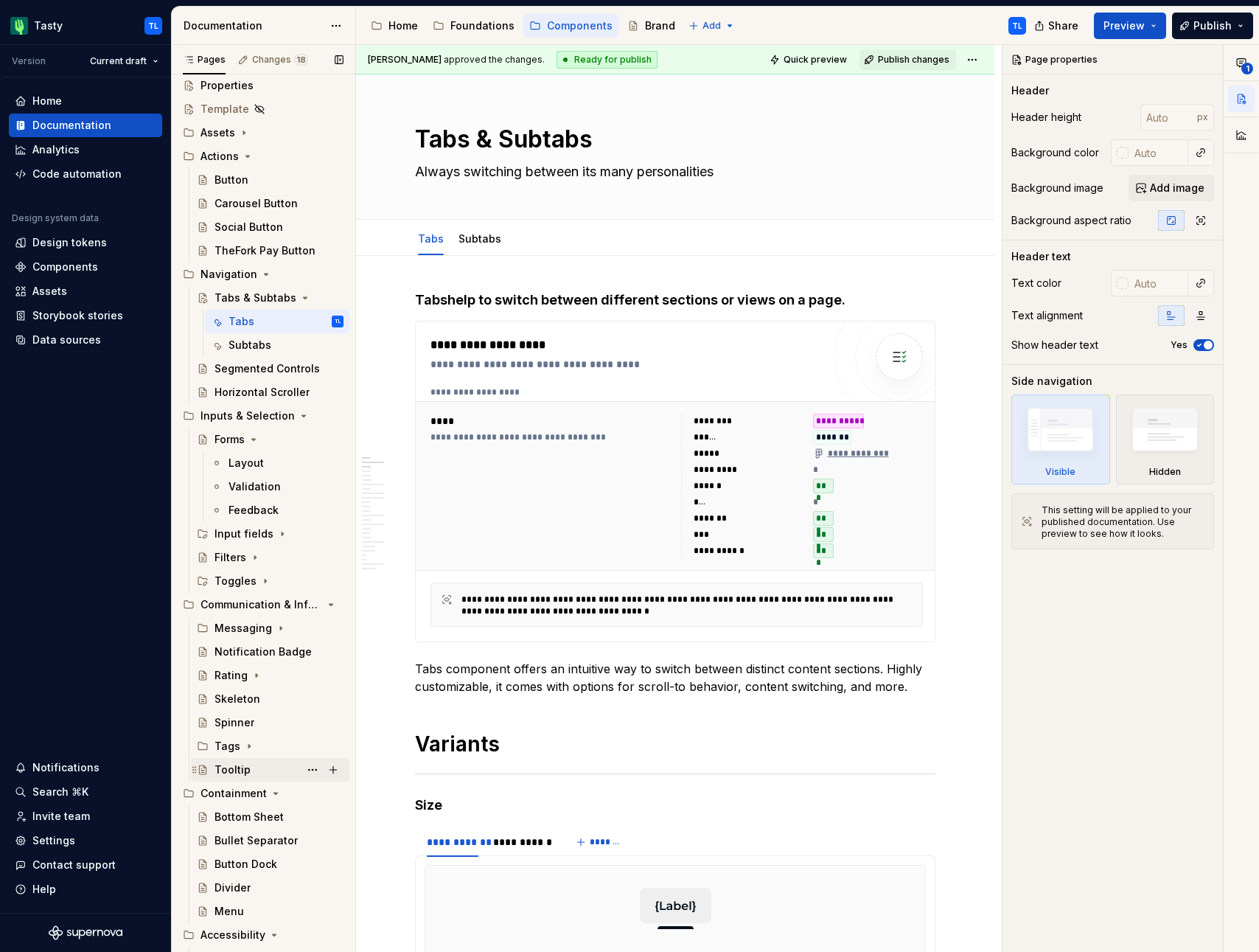
scroll to position [142, 0]
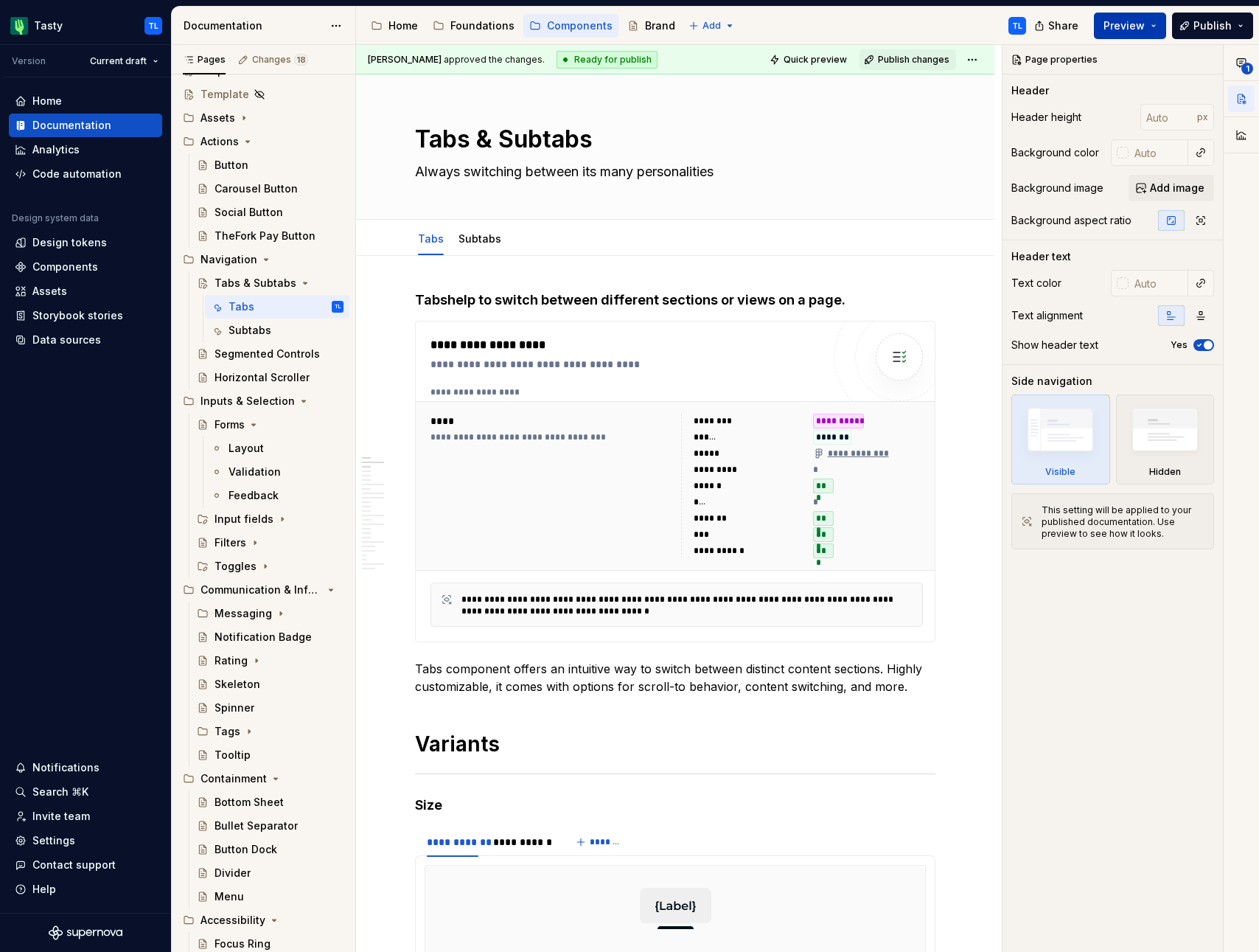
click at [1127, 29] on span "Preview" at bounding box center [1124, 26] width 42 height 15
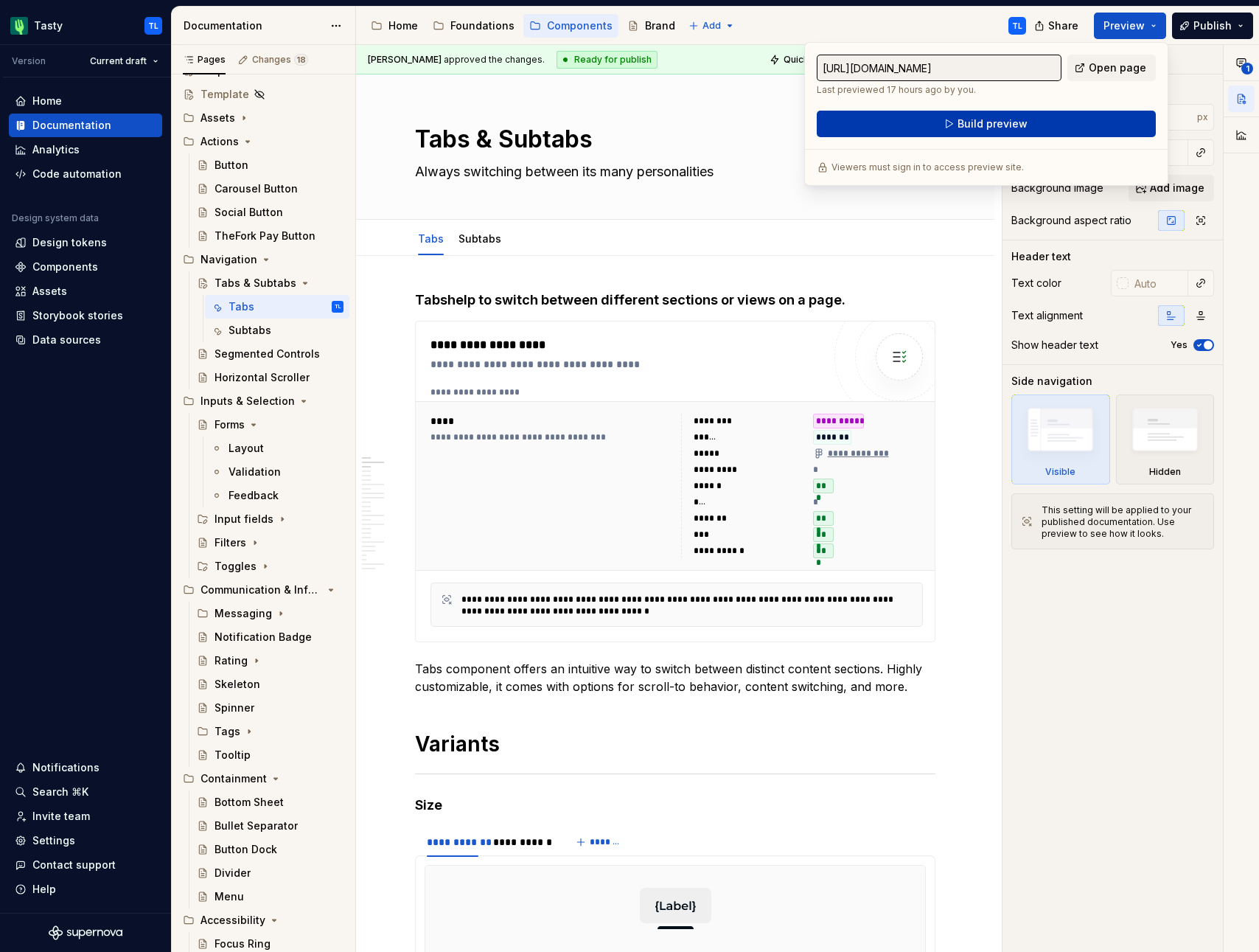
click at [1064, 115] on button "Build preview" at bounding box center [986, 124] width 339 height 27
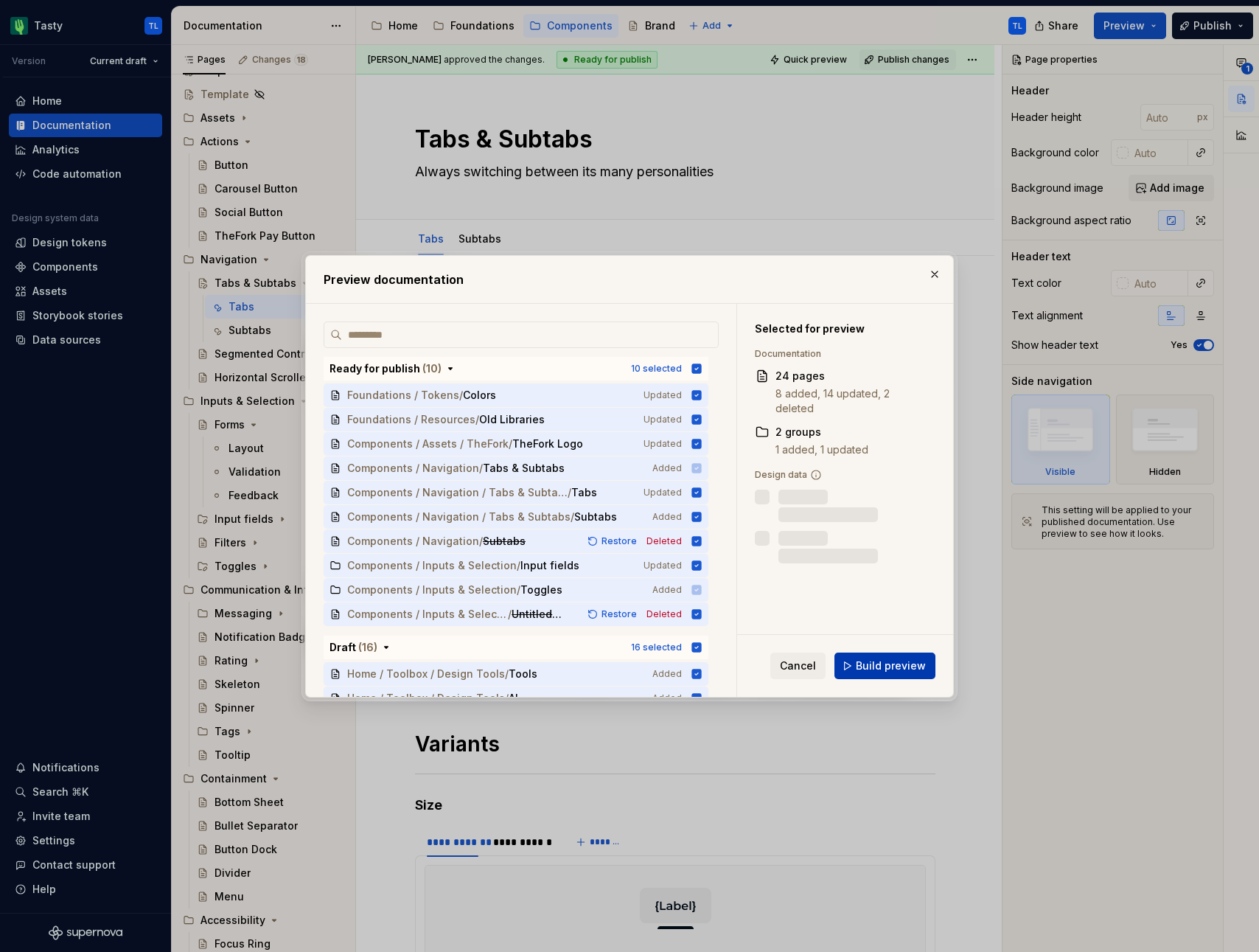
click at [881, 667] on span "Build preview" at bounding box center [891, 666] width 70 height 15
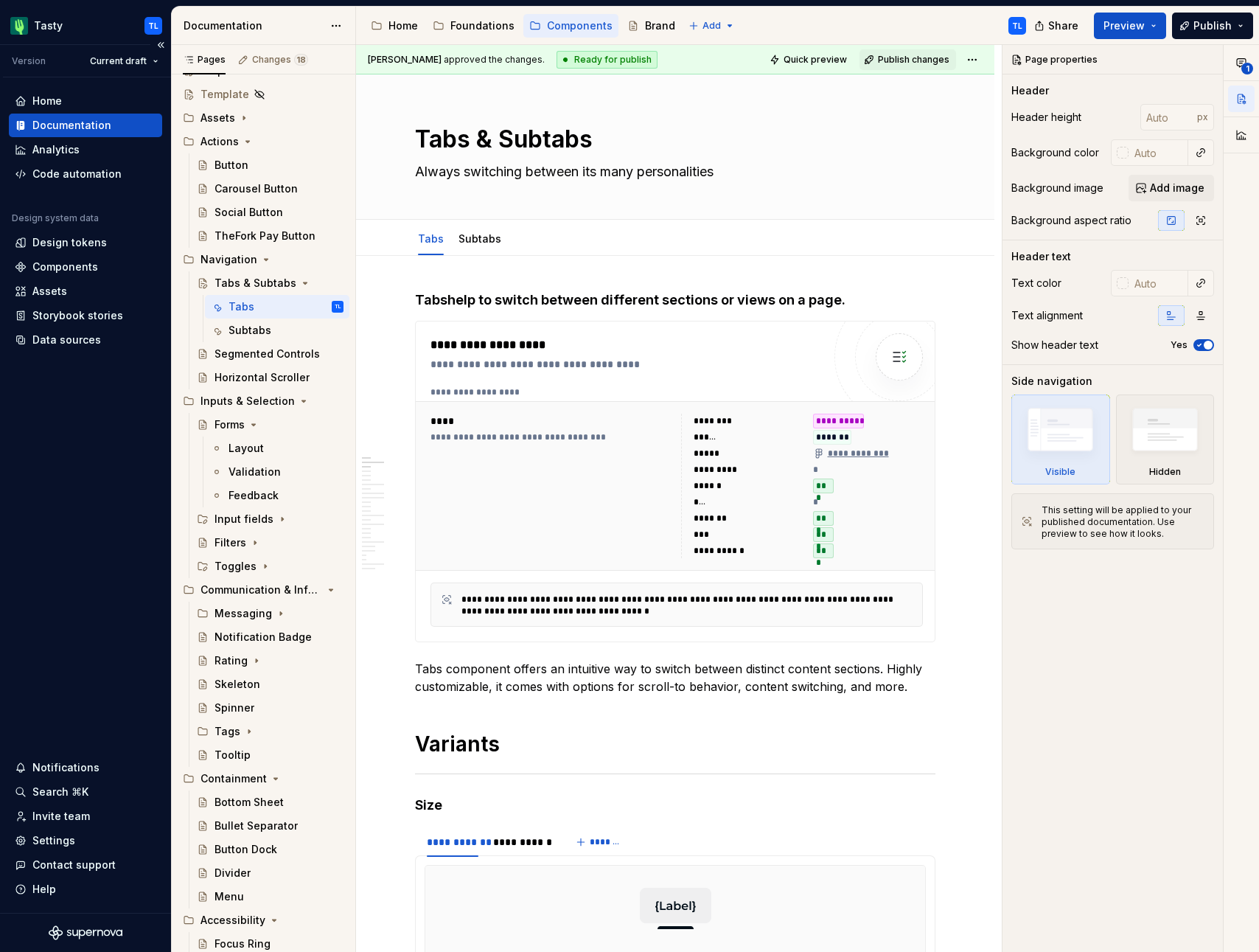
type textarea "*"
